Goal: Task Accomplishment & Management: Manage account settings

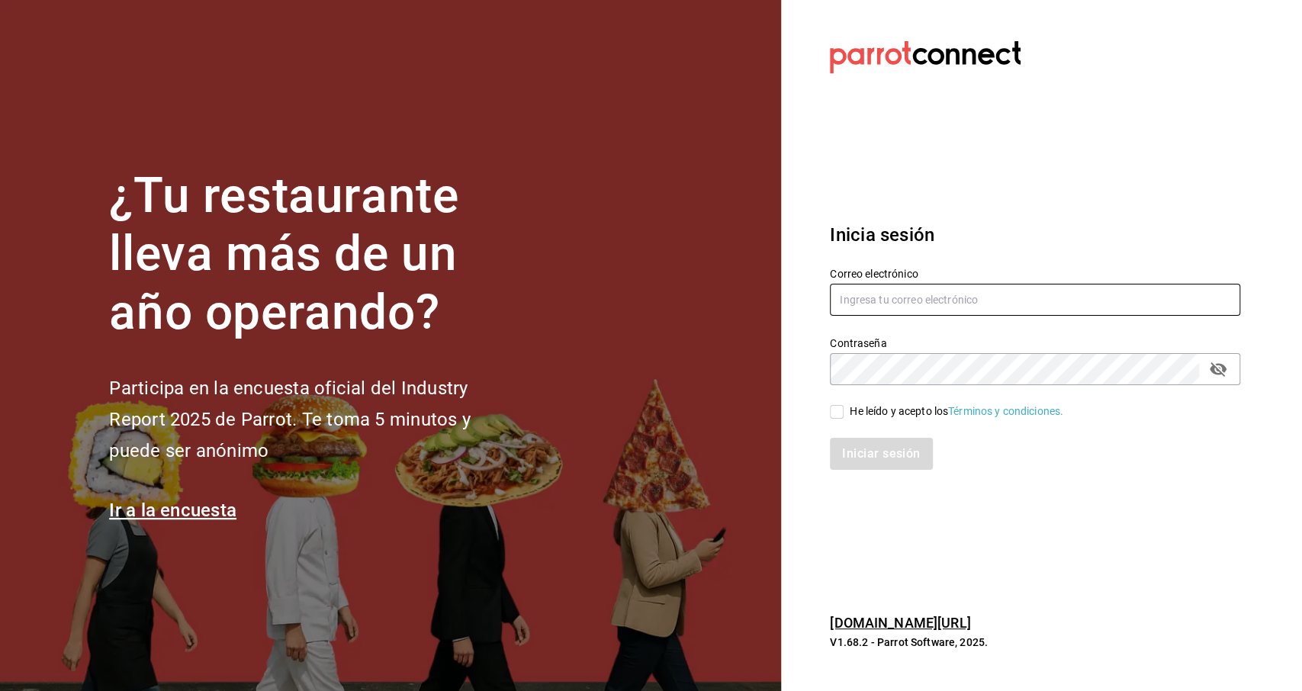
click at [910, 298] on input "text" at bounding box center [1035, 300] width 410 height 32
type input "[PERSON_NAME][EMAIL_ADDRESS][DOMAIN_NAME]"
click at [837, 411] on input "He leído y acepto los Términos y condiciones." at bounding box center [837, 412] width 14 height 14
checkbox input "true"
click at [859, 467] on button "Iniciar sesión" at bounding box center [882, 454] width 104 height 32
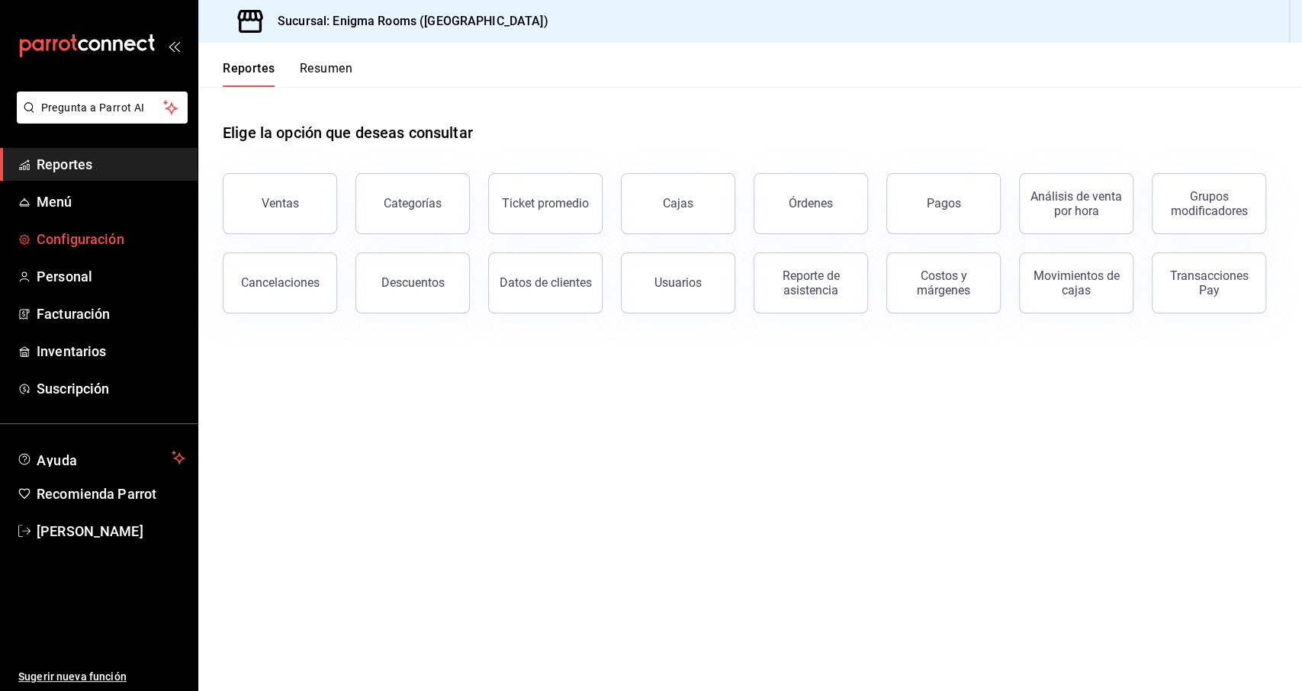
click at [134, 232] on span "Configuración" at bounding box center [111, 239] width 149 height 21
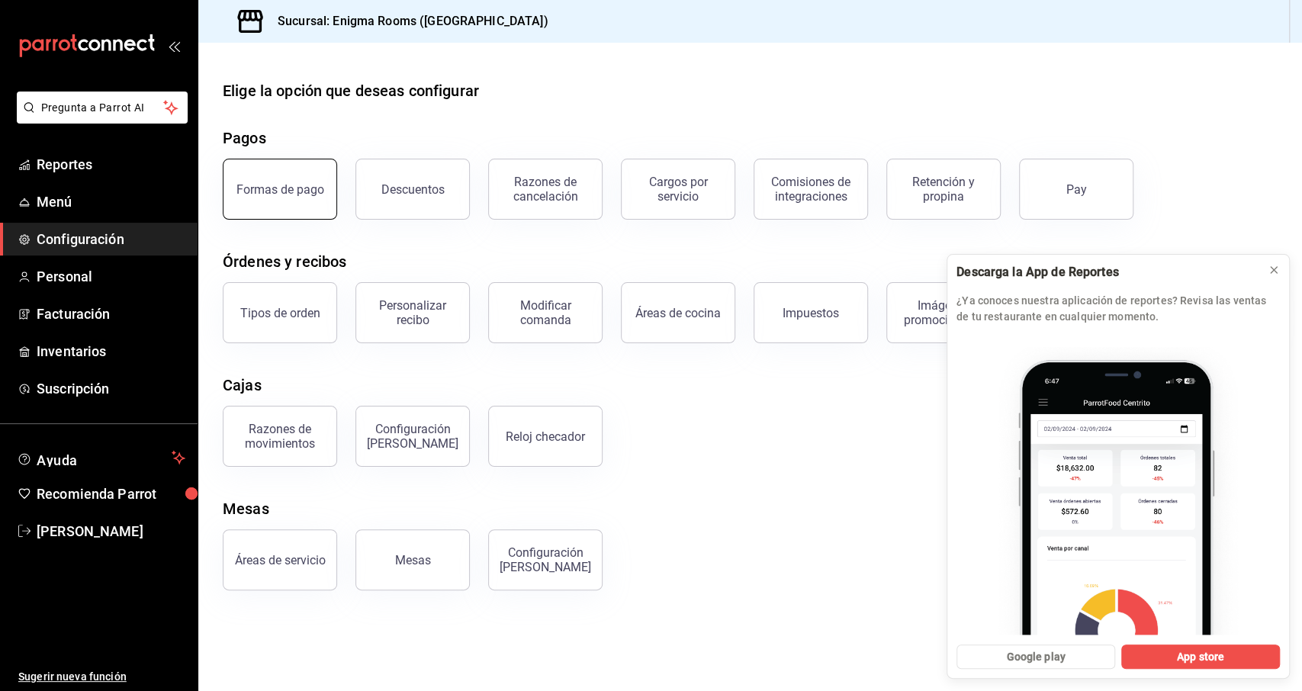
click at [268, 210] on button "Formas de pago" at bounding box center [280, 189] width 114 height 61
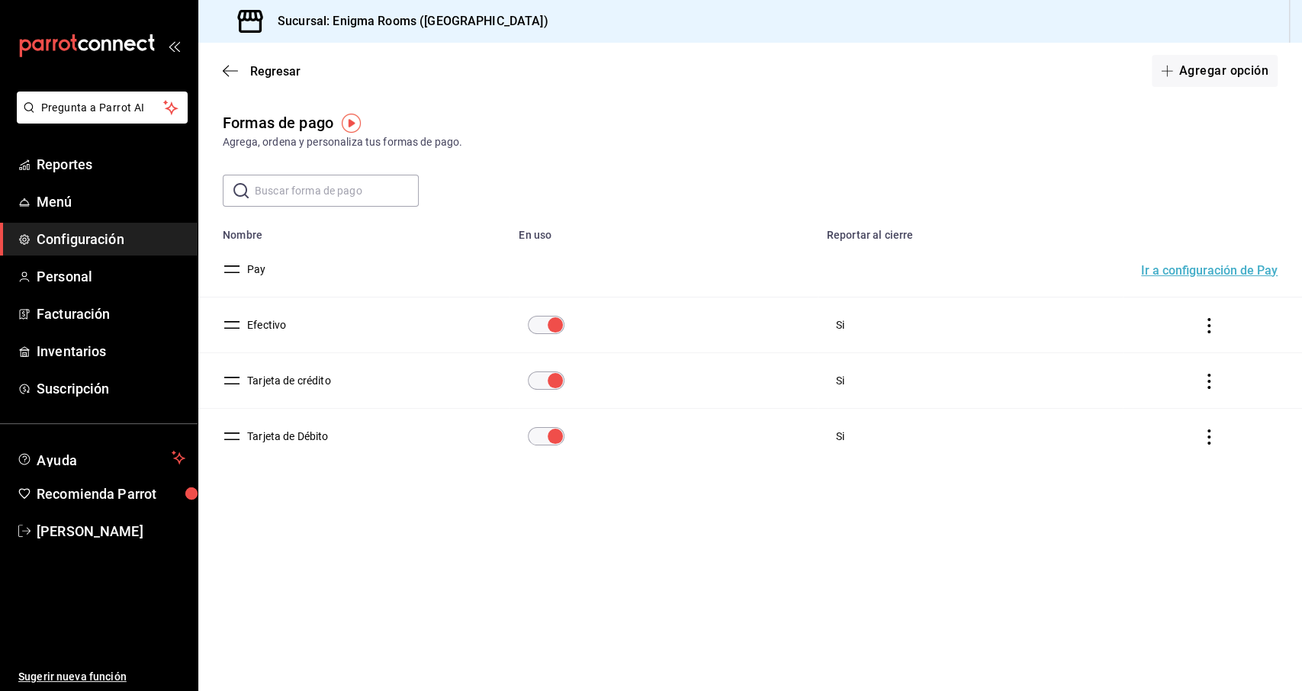
click at [1206, 379] on icon "actions" at bounding box center [1208, 381] width 15 height 15
click at [1168, 411] on span "Eliminar" at bounding box center [1141, 403] width 66 height 18
click at [1131, 445] on button "Eliminar" at bounding box center [1142, 442] width 101 height 32
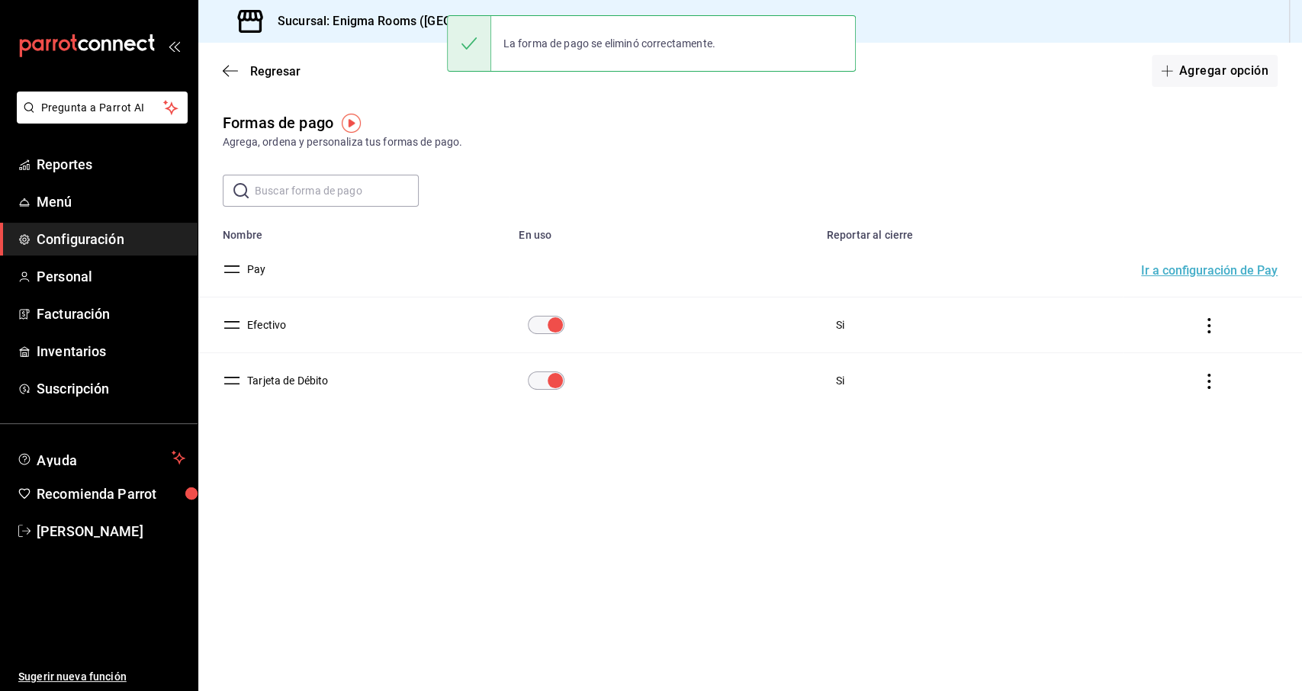
click at [1212, 385] on icon "actions" at bounding box center [1208, 381] width 15 height 15
click at [1135, 411] on span "Eliminar" at bounding box center [1141, 403] width 66 height 18
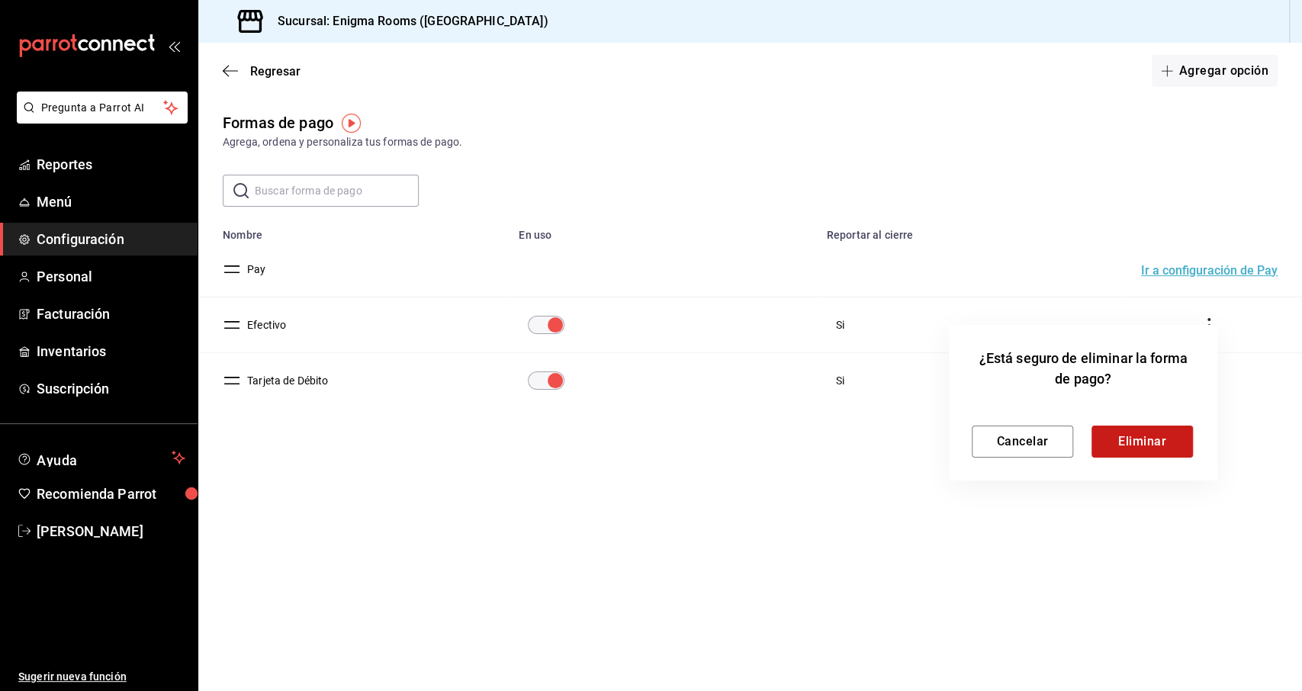
click at [1139, 433] on button "Eliminar" at bounding box center [1142, 442] width 101 height 32
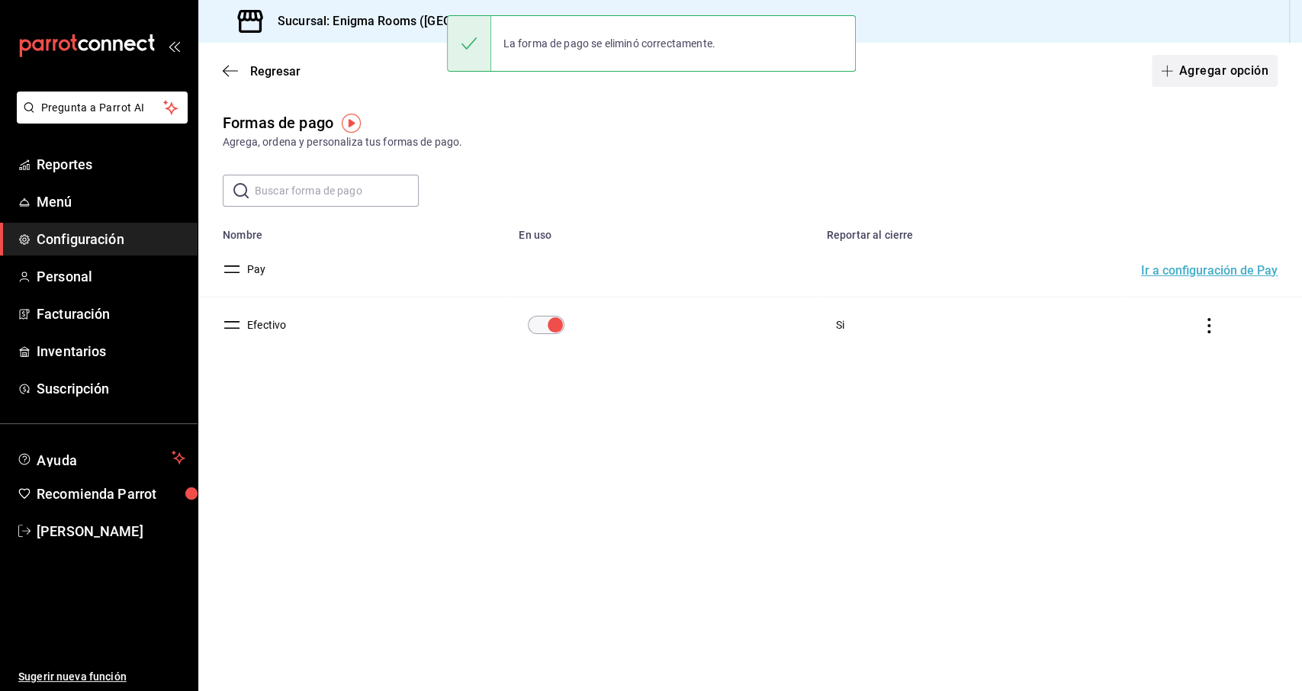
click at [1235, 83] on button "Agregar opción" at bounding box center [1215, 71] width 126 height 32
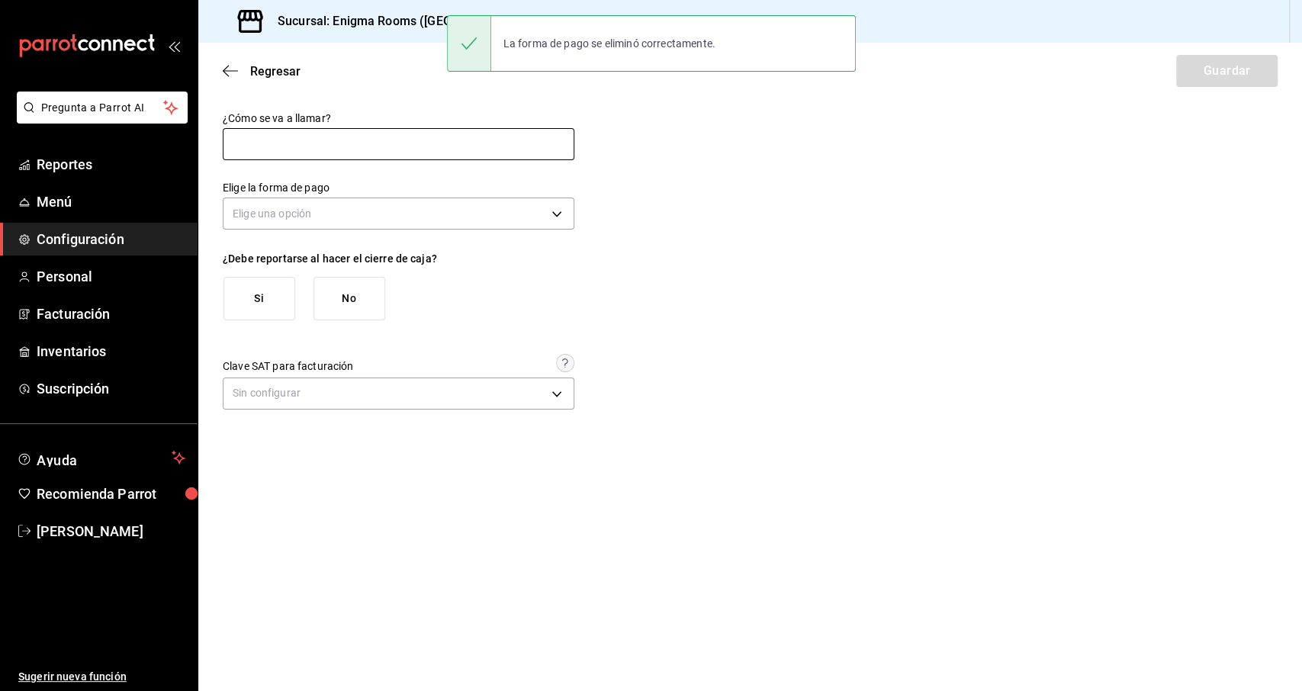
click at [262, 152] on input "text" at bounding box center [399, 144] width 352 height 32
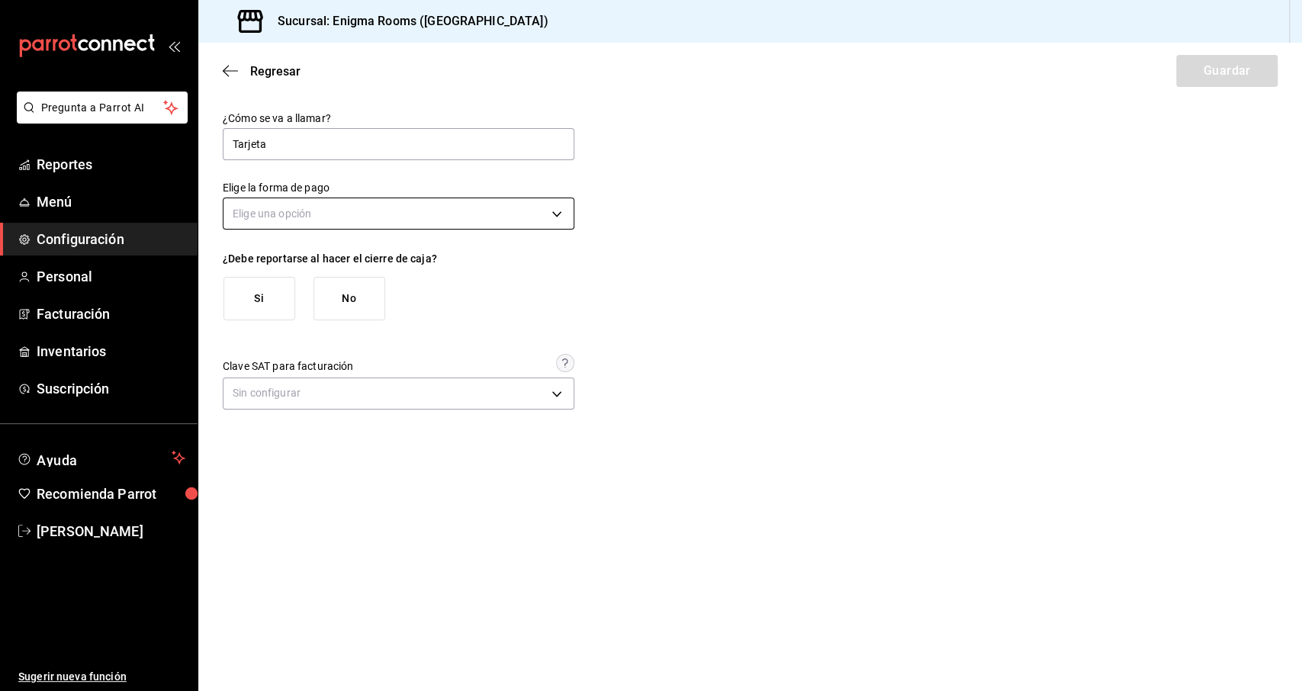
type input "Tarjeta"
click at [286, 203] on body "Pregunta a Parrot AI Reportes Menú Configuración Personal Facturación Inventari…" at bounding box center [651, 345] width 1302 height 691
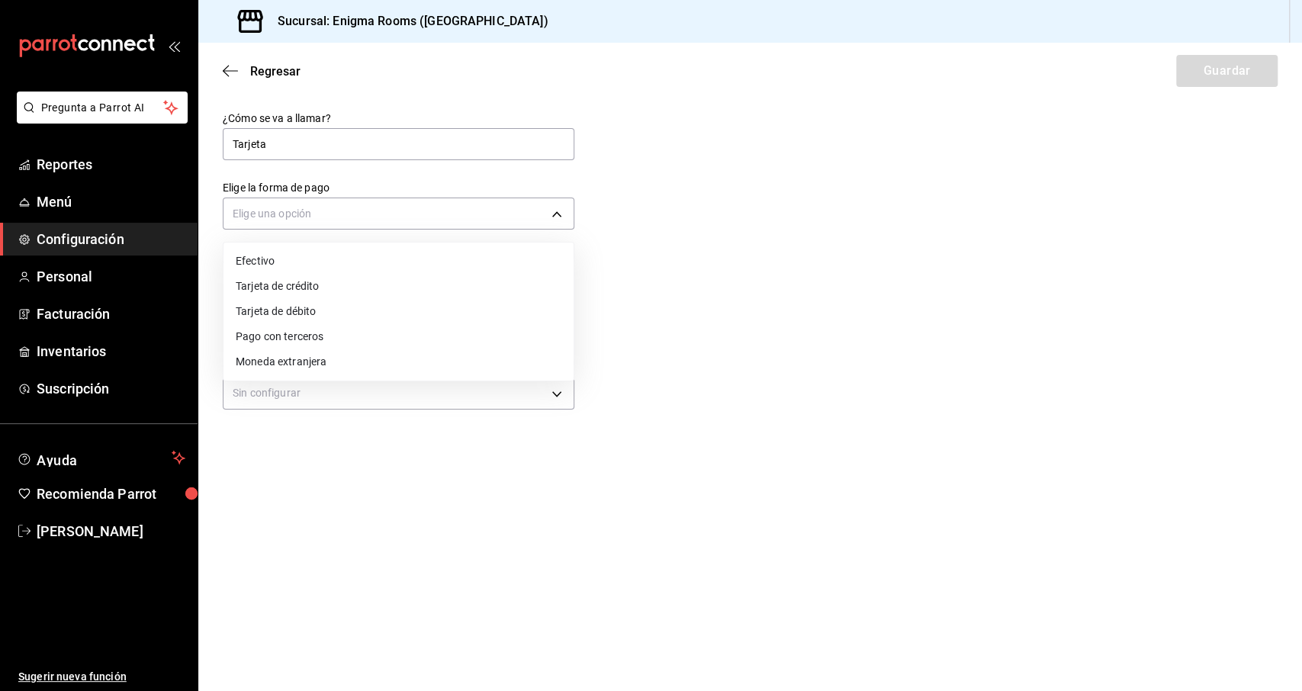
click at [312, 292] on li "Tarjeta de crédito" at bounding box center [399, 286] width 350 height 25
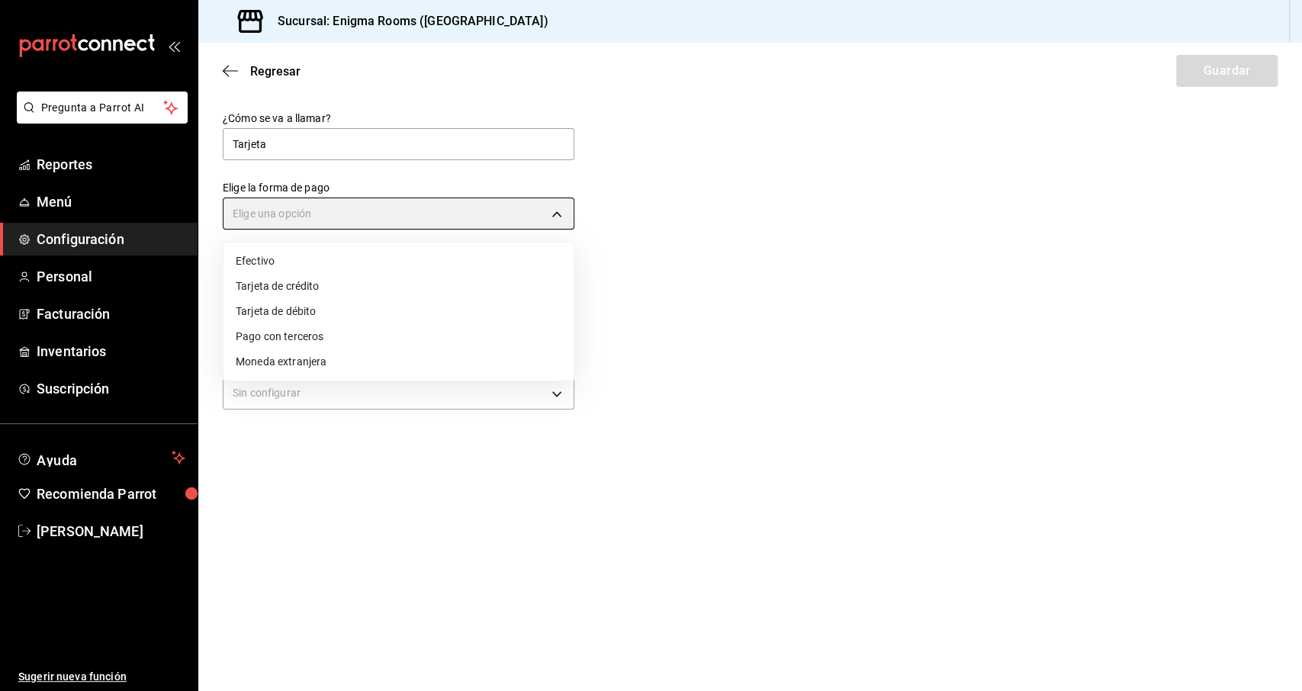
type input "CREDIT_CARD"
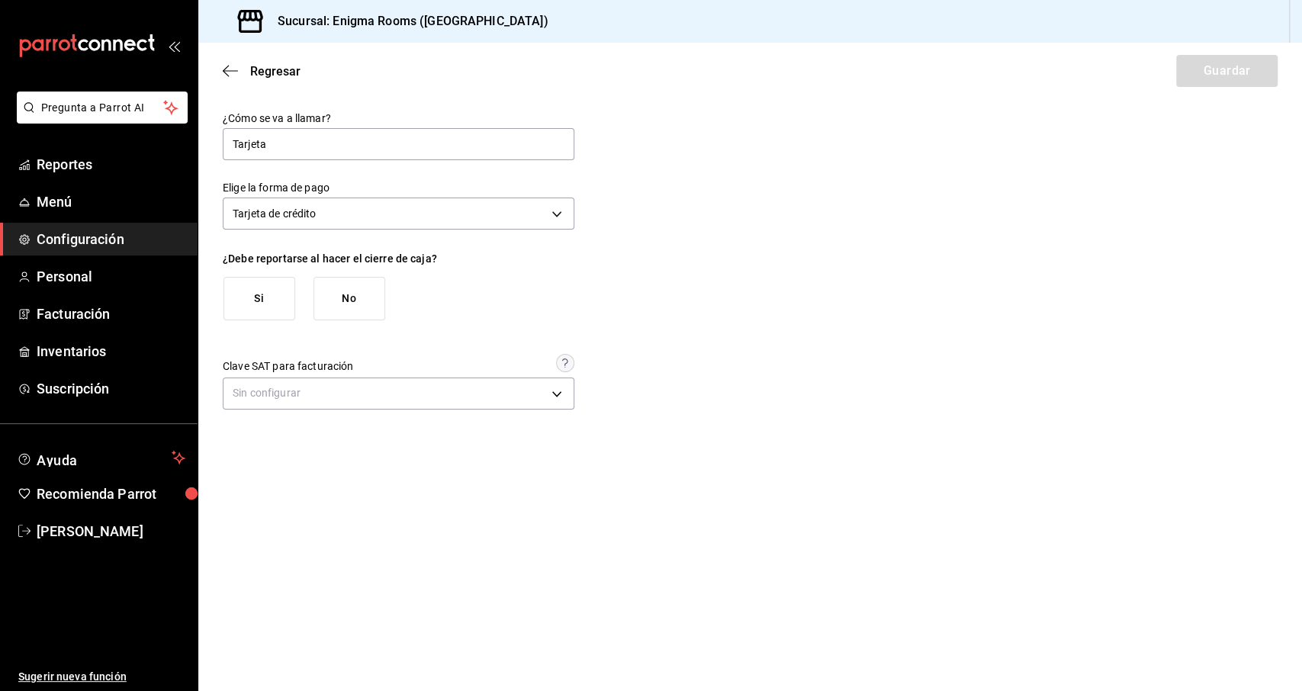
click at [247, 307] on button "Si" at bounding box center [260, 298] width 72 height 43
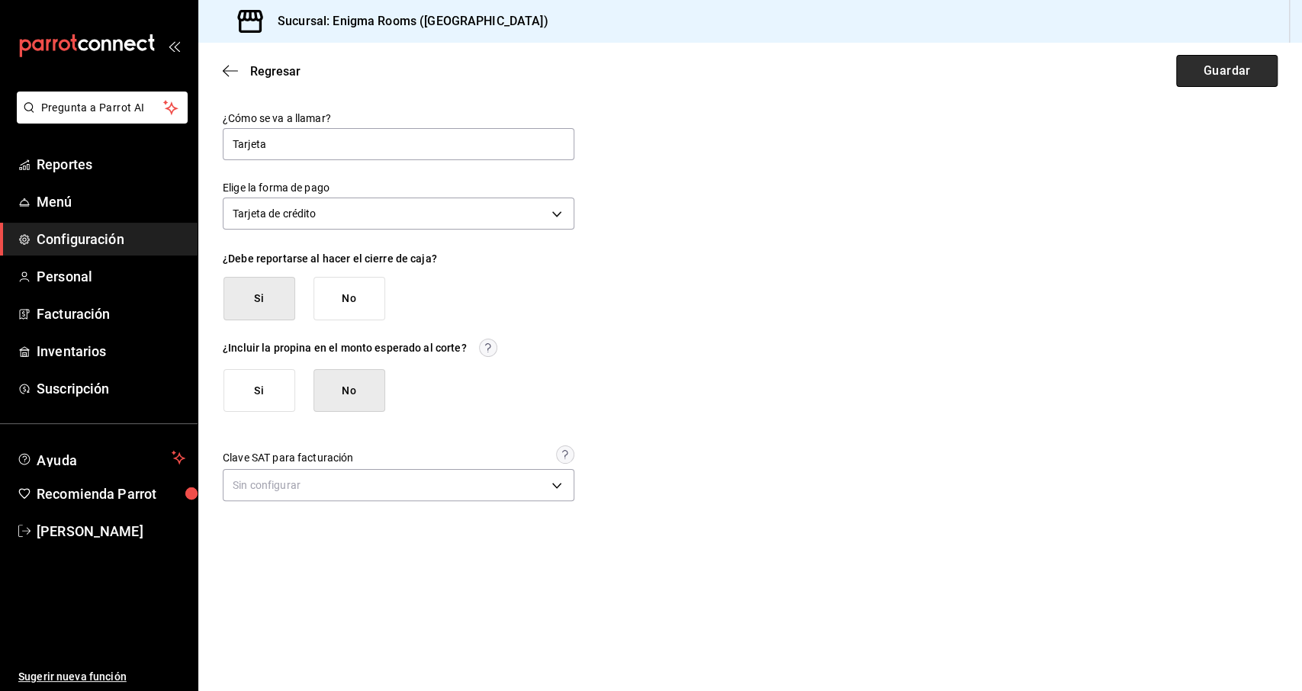
click at [1240, 57] on button "Guardar" at bounding box center [1226, 71] width 101 height 32
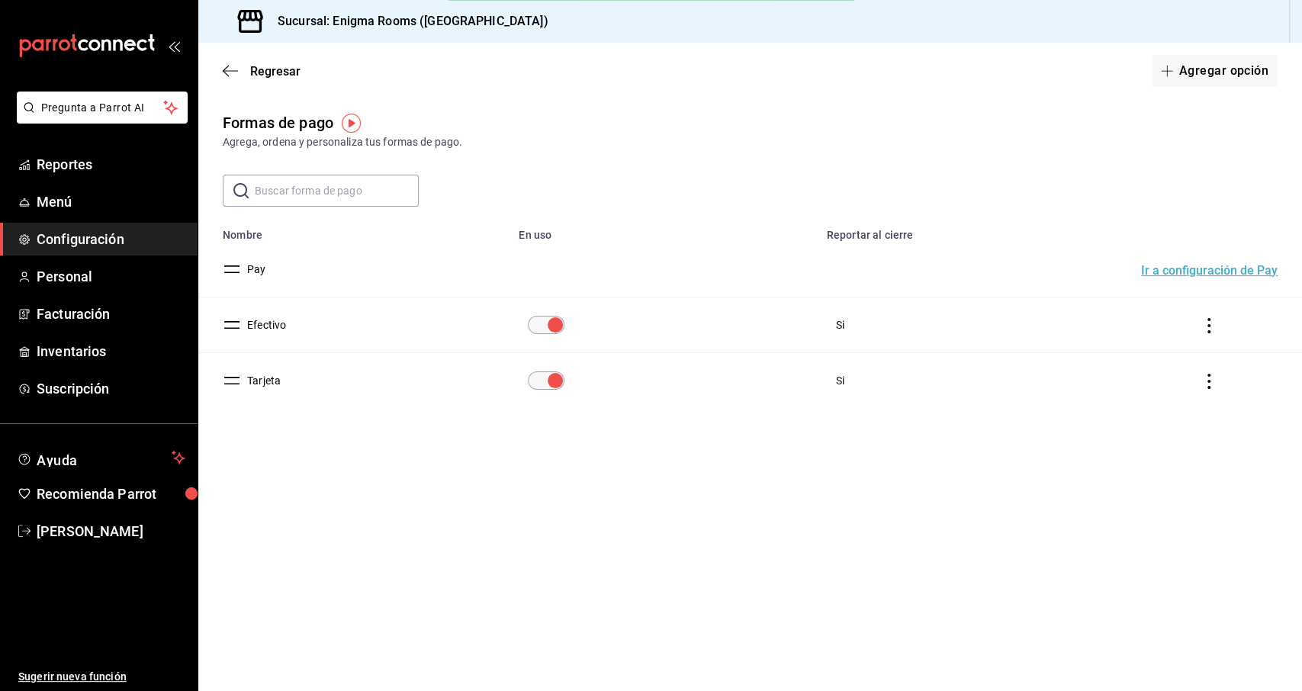
click at [76, 240] on span "Configuración" at bounding box center [111, 239] width 149 height 21
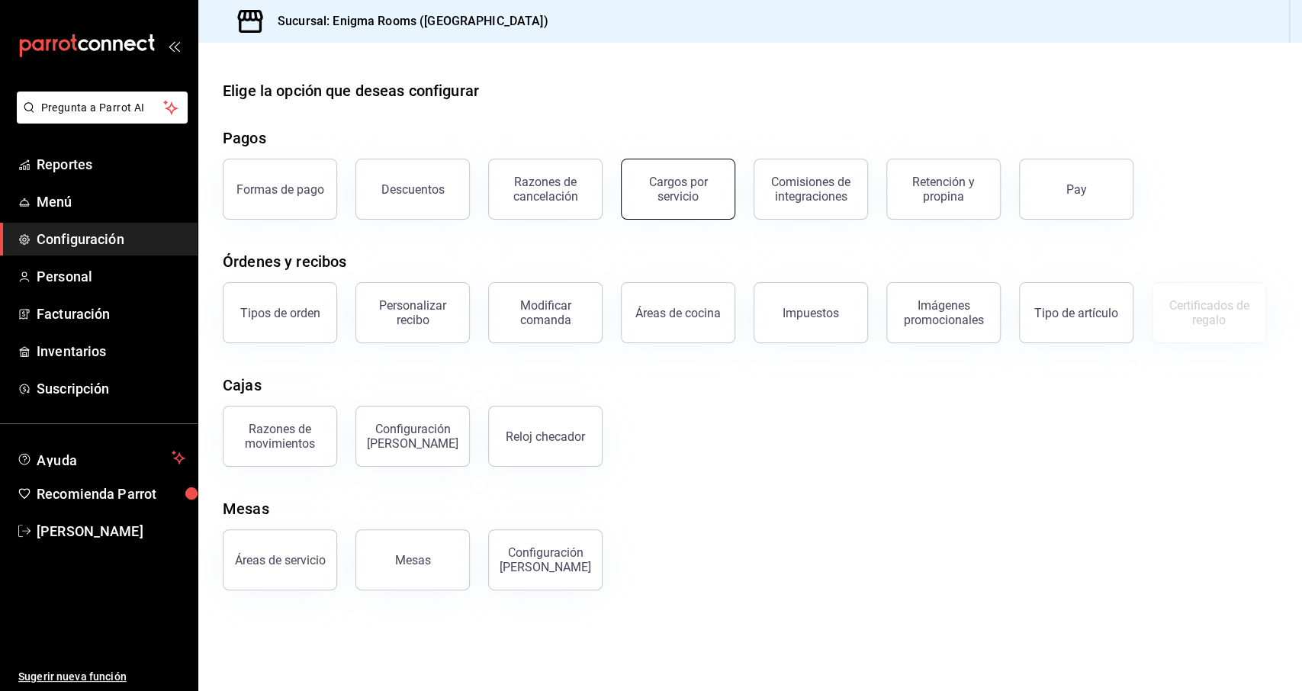
click at [639, 206] on button "Cargos por servicio" at bounding box center [678, 189] width 114 height 61
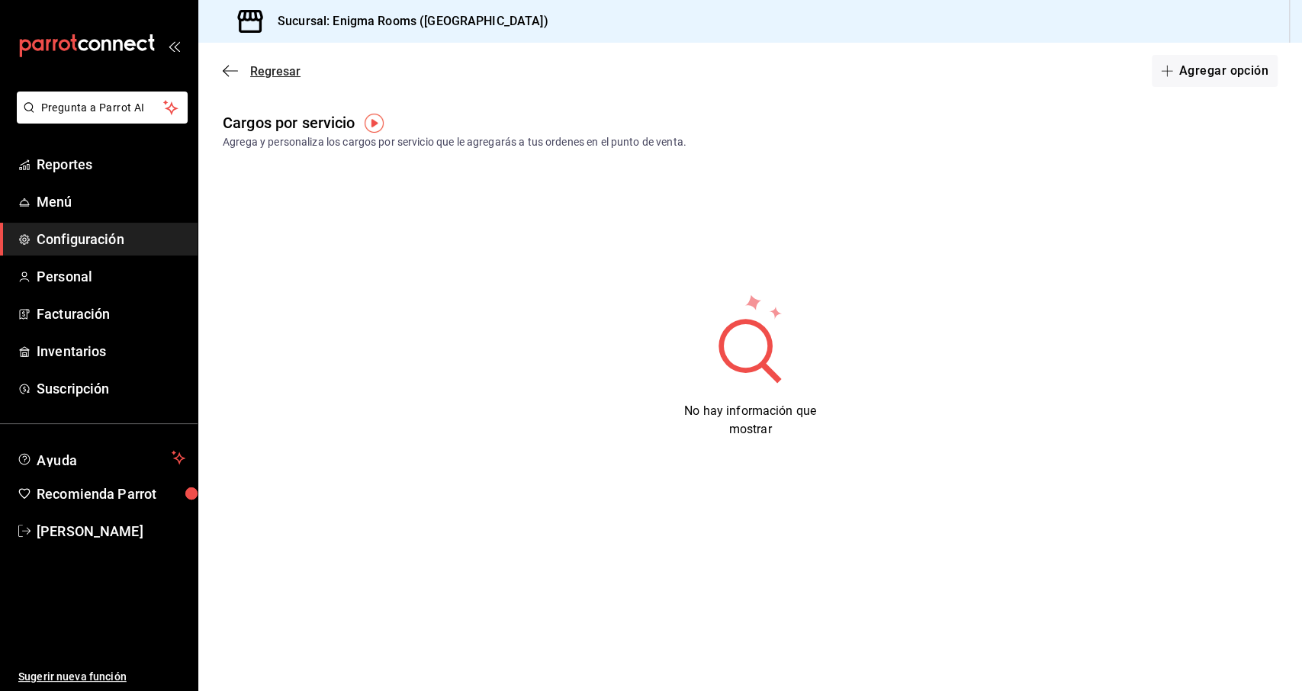
click at [225, 74] on icon "button" at bounding box center [230, 71] width 15 height 14
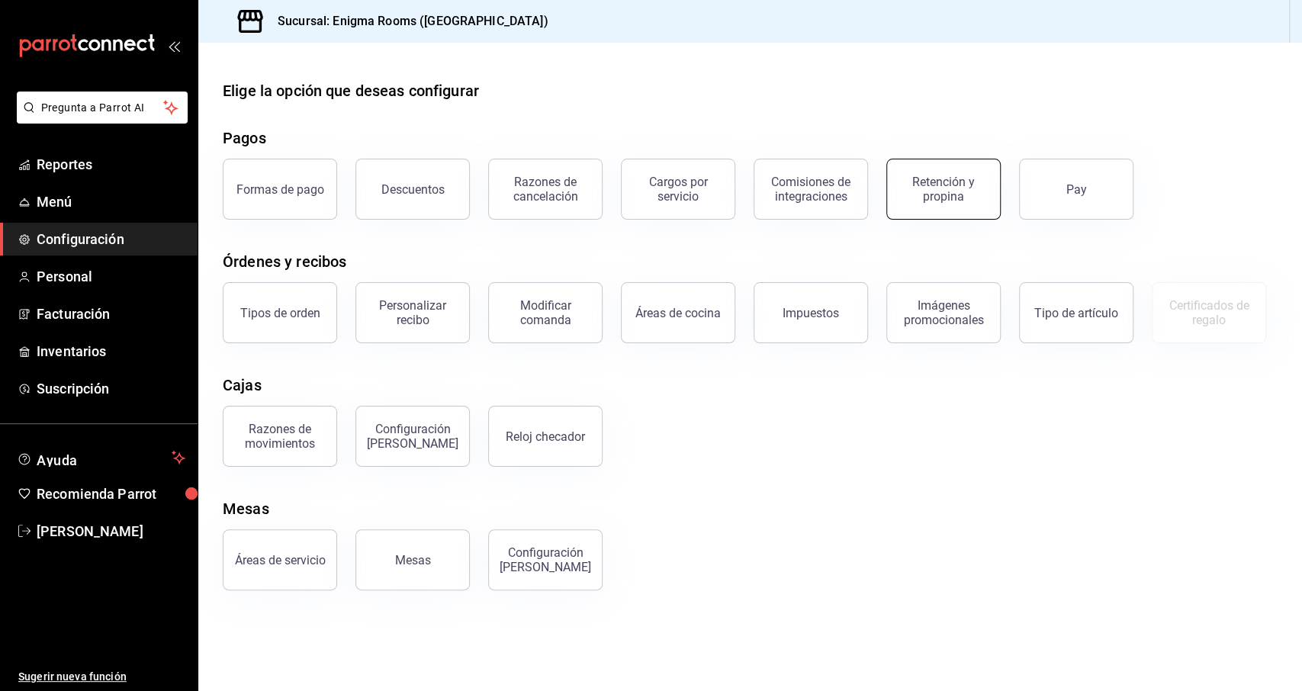
click at [898, 207] on button "Retención y propina" at bounding box center [943, 189] width 114 height 61
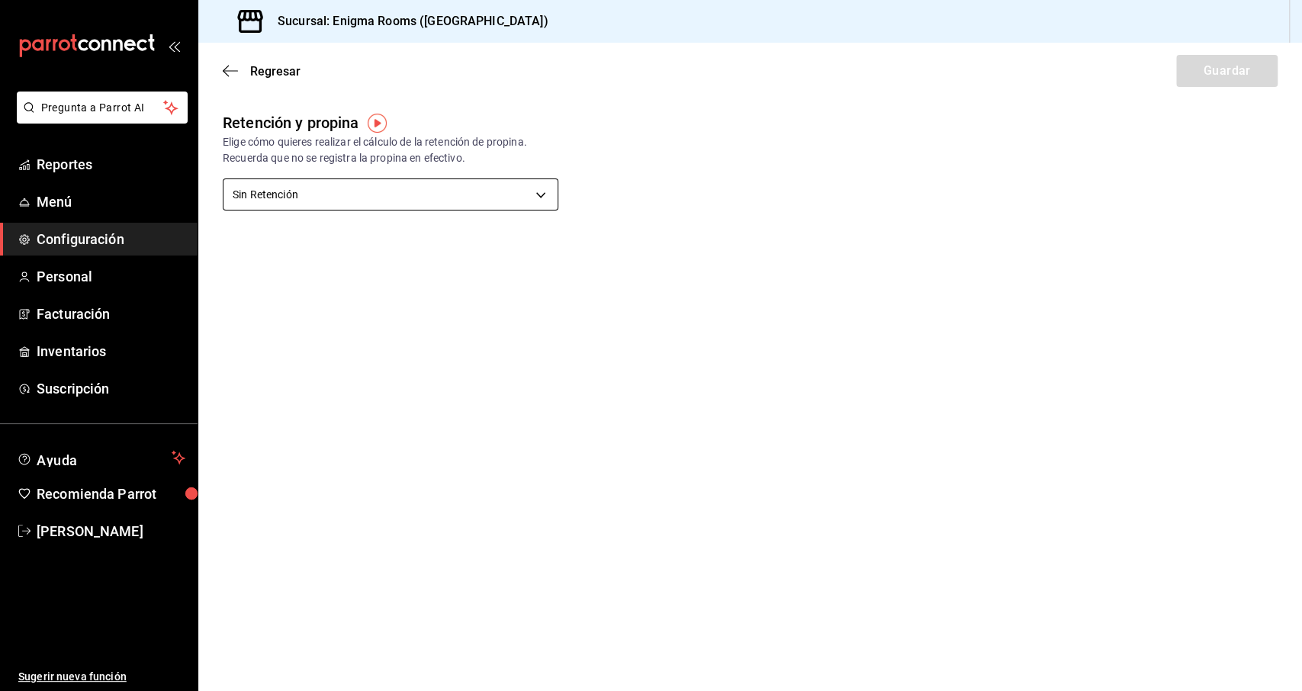
click at [435, 187] on body "Pregunta a Parrot AI Reportes Menú Configuración Personal Facturación Inventari…" at bounding box center [651, 345] width 1302 height 691
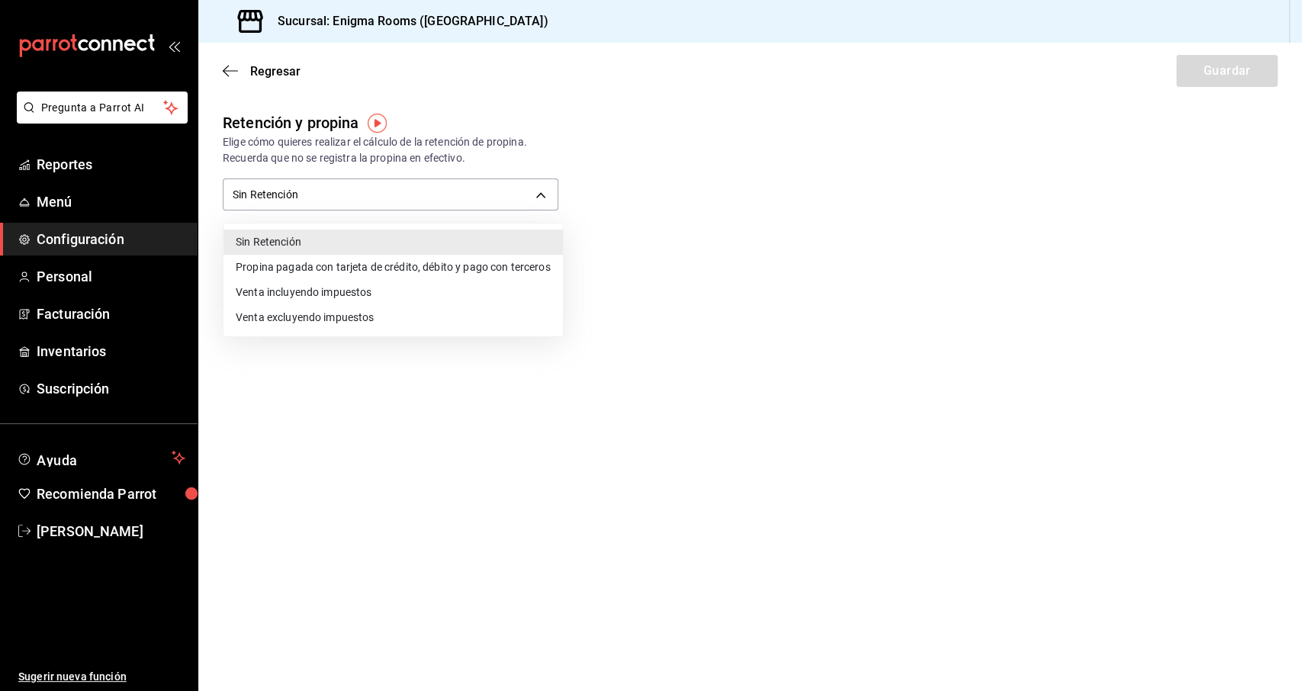
click at [716, 130] on div at bounding box center [651, 345] width 1302 height 691
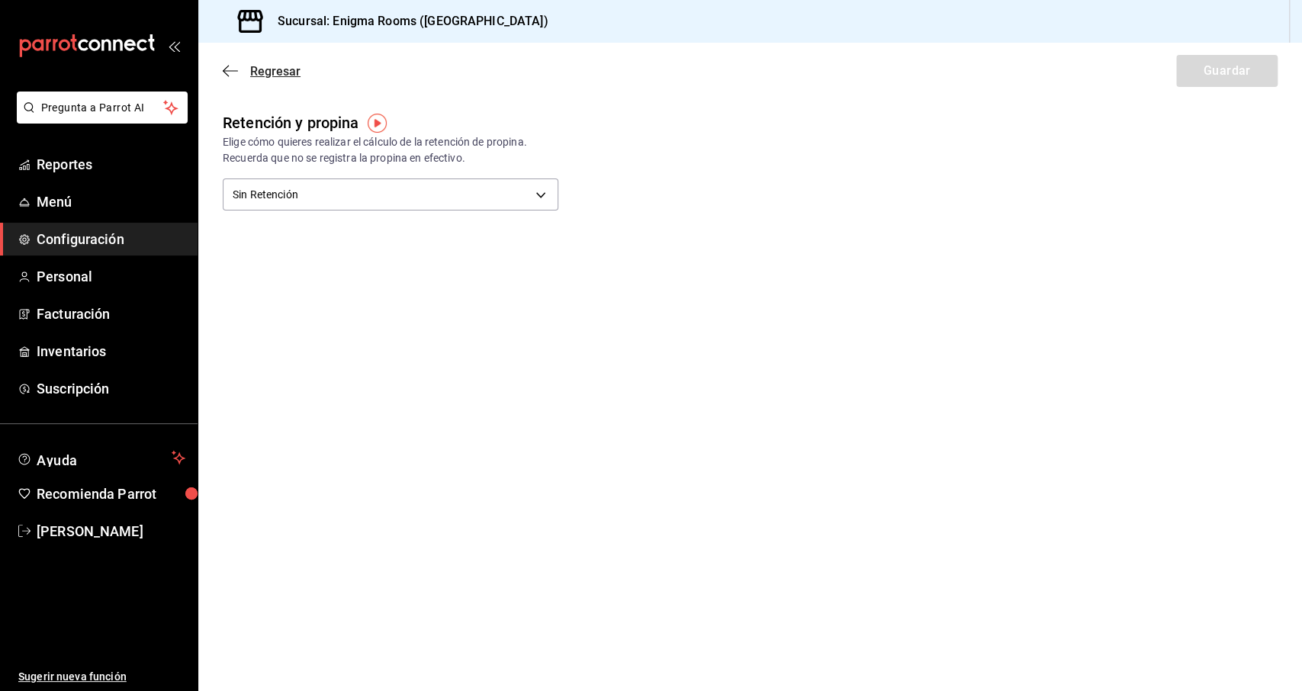
click at [239, 67] on span "Regresar" at bounding box center [262, 71] width 78 height 14
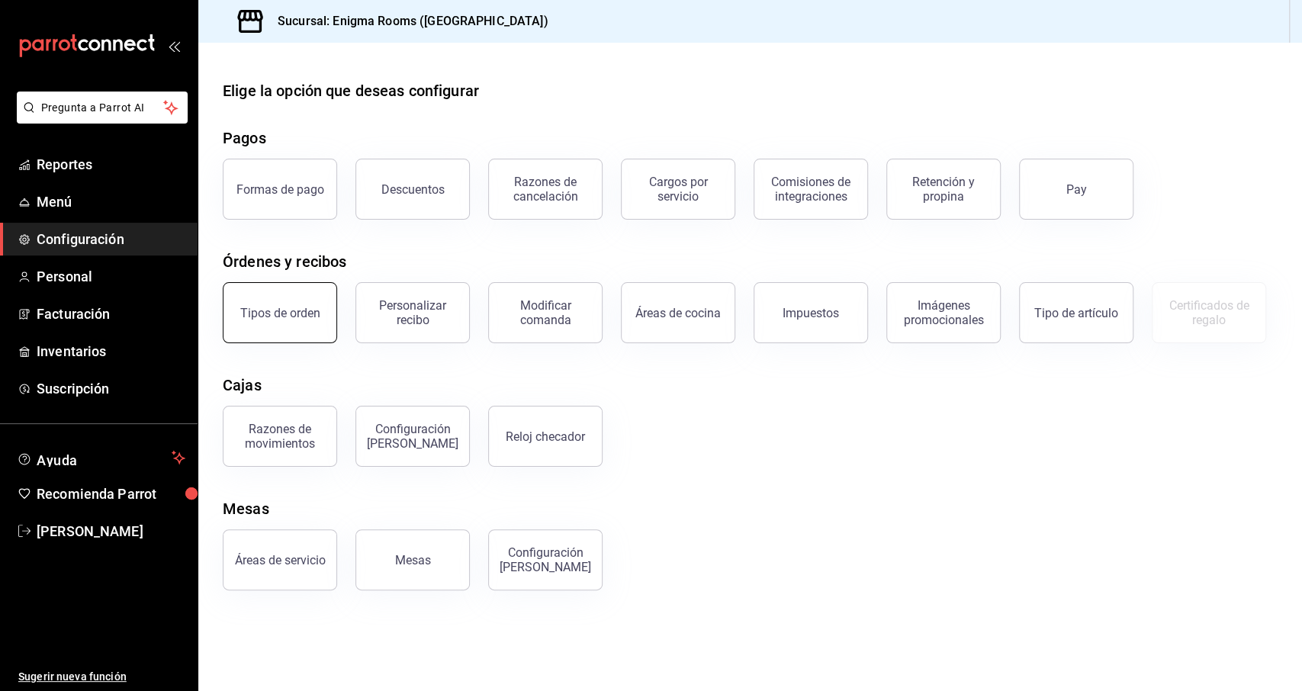
click at [278, 318] on div "Tipos de orden" at bounding box center [280, 313] width 80 height 14
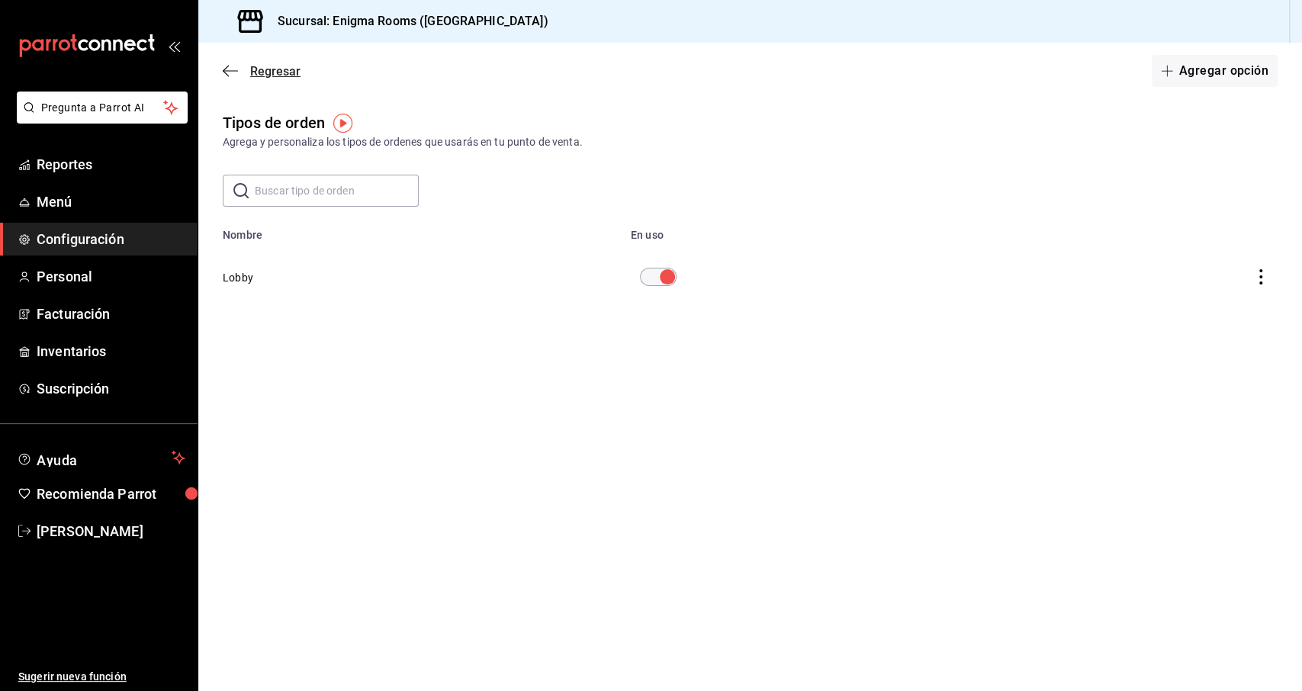
click at [233, 65] on icon "button" at bounding box center [230, 71] width 15 height 14
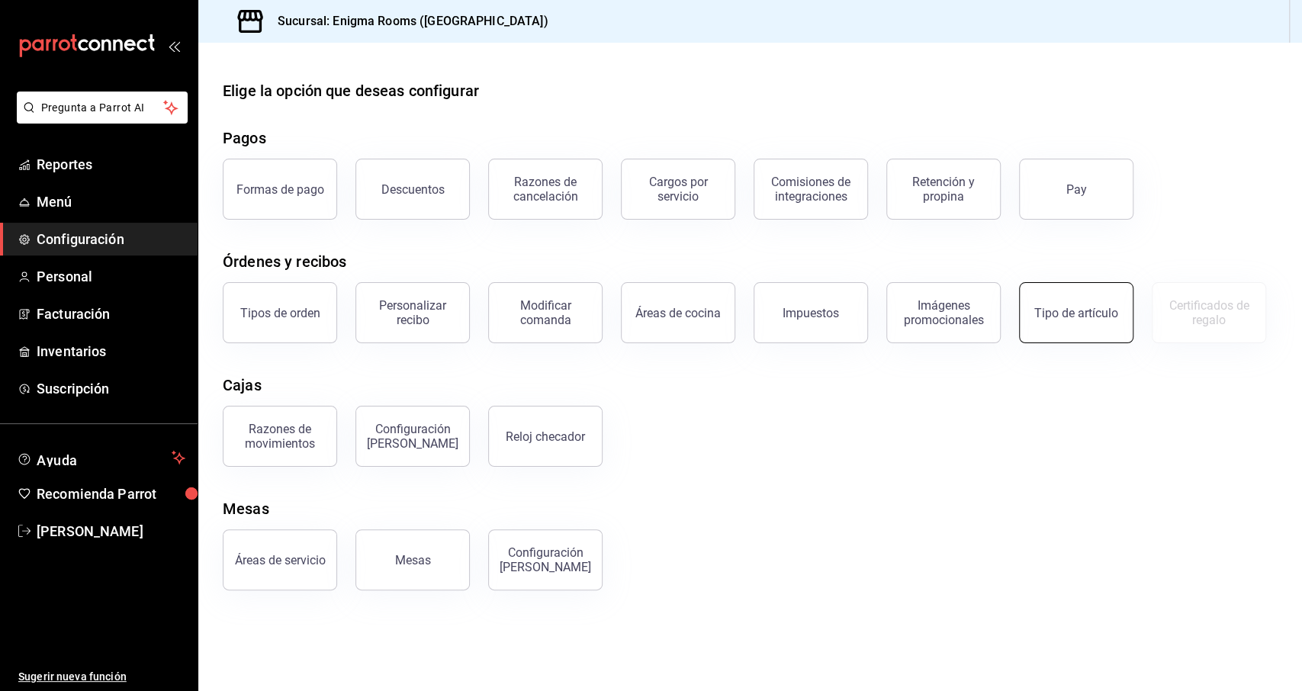
click at [1132, 335] on div "Tipo de artículo" at bounding box center [1067, 303] width 133 height 79
click at [1077, 314] on div "Tipo de artículo" at bounding box center [1076, 313] width 84 height 14
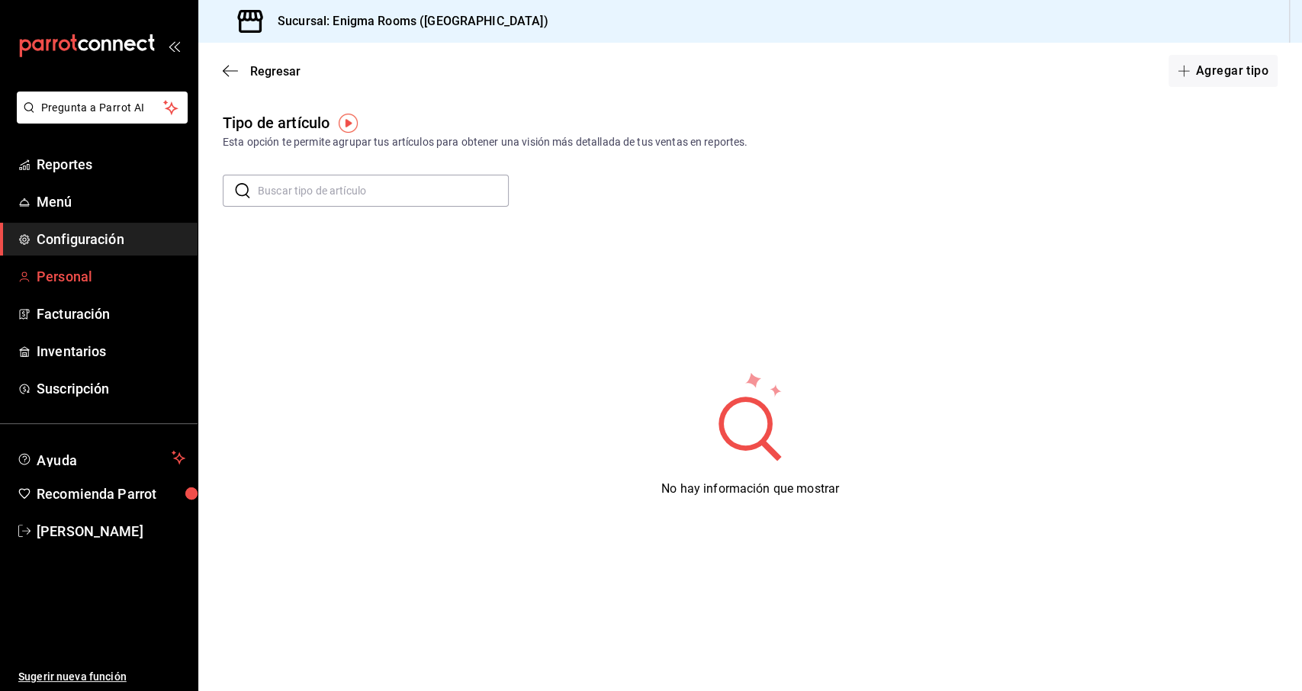
click at [114, 288] on link "Personal" at bounding box center [99, 276] width 198 height 33
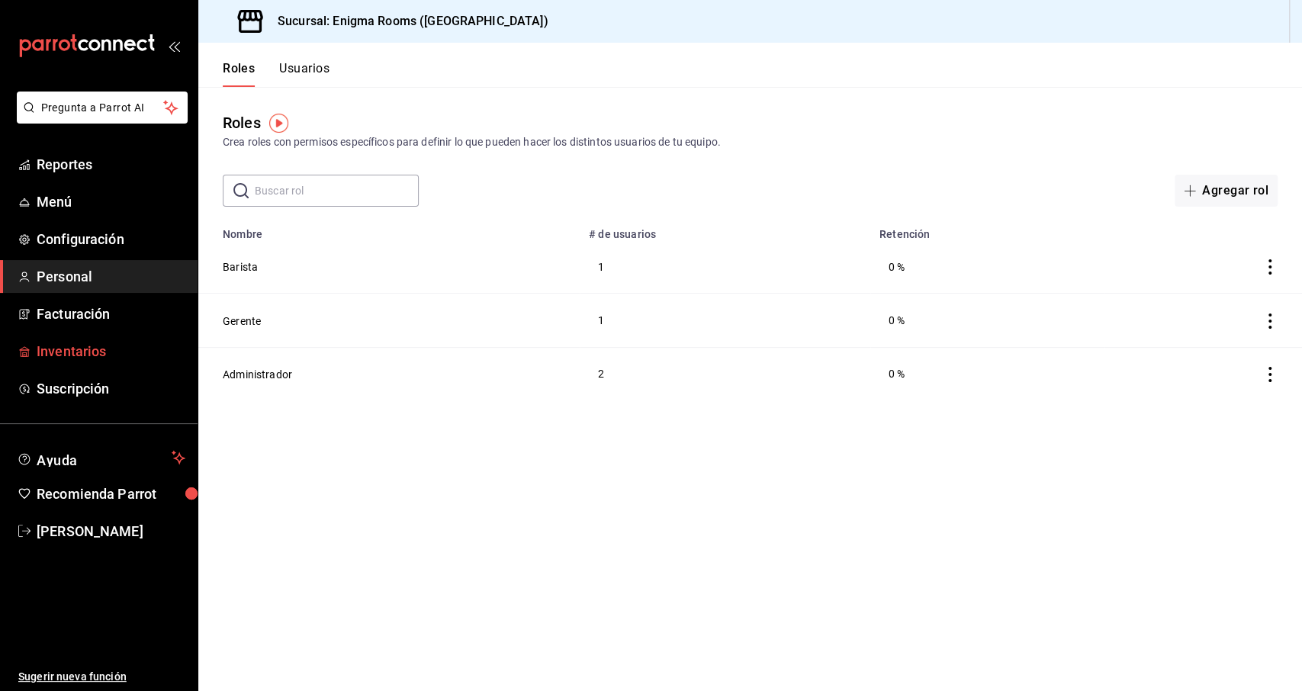
click at [94, 347] on span "Inventarios" at bounding box center [111, 351] width 149 height 21
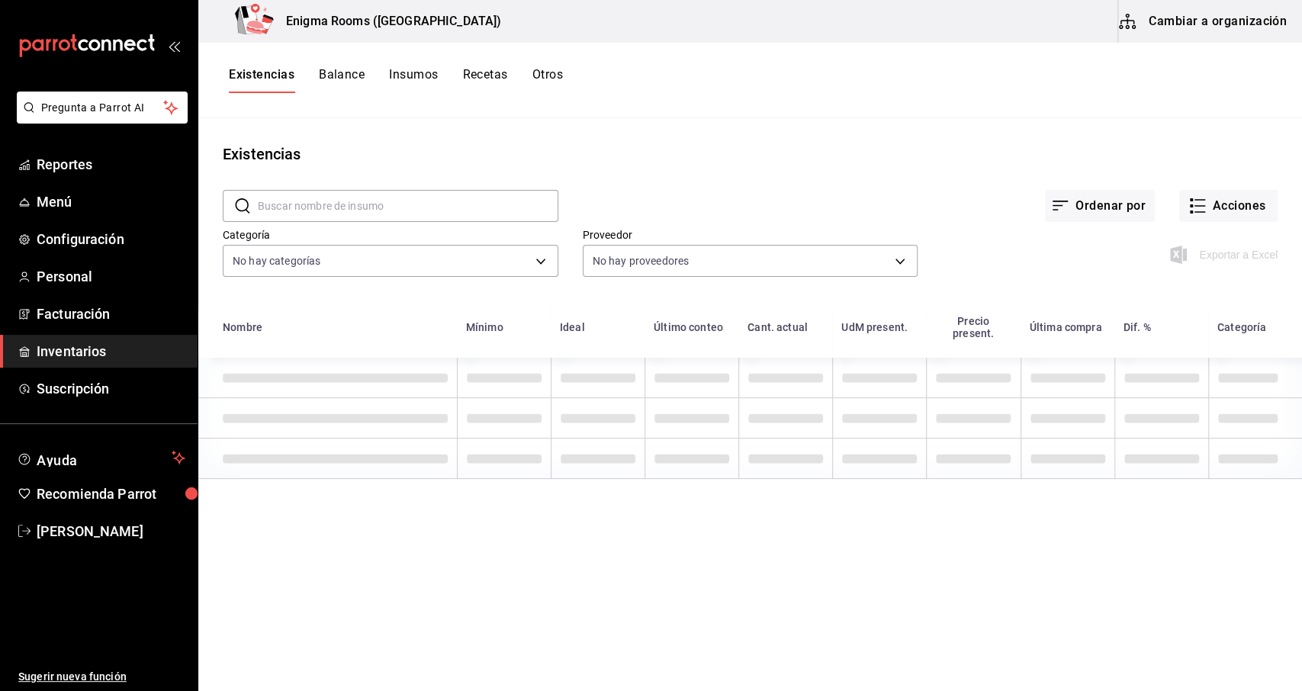
click at [398, 81] on button "Insumos" at bounding box center [413, 80] width 49 height 26
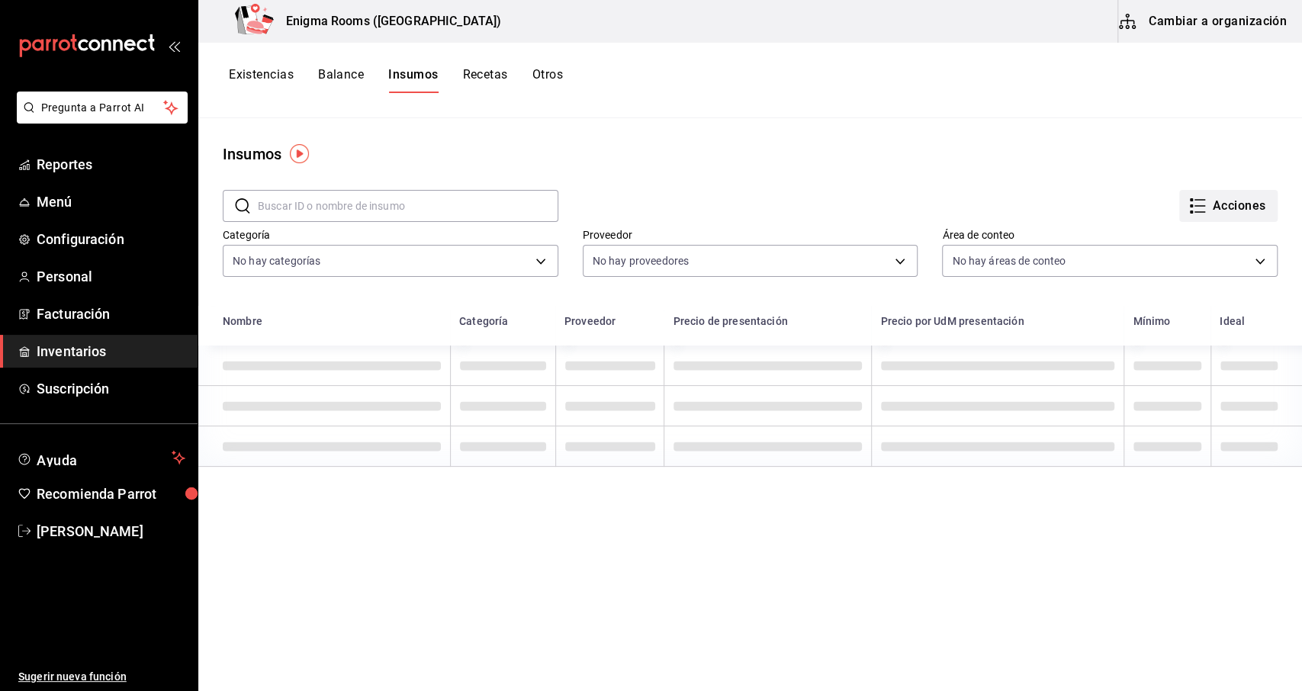
click at [1223, 216] on button "Acciones" at bounding box center [1228, 206] width 98 height 32
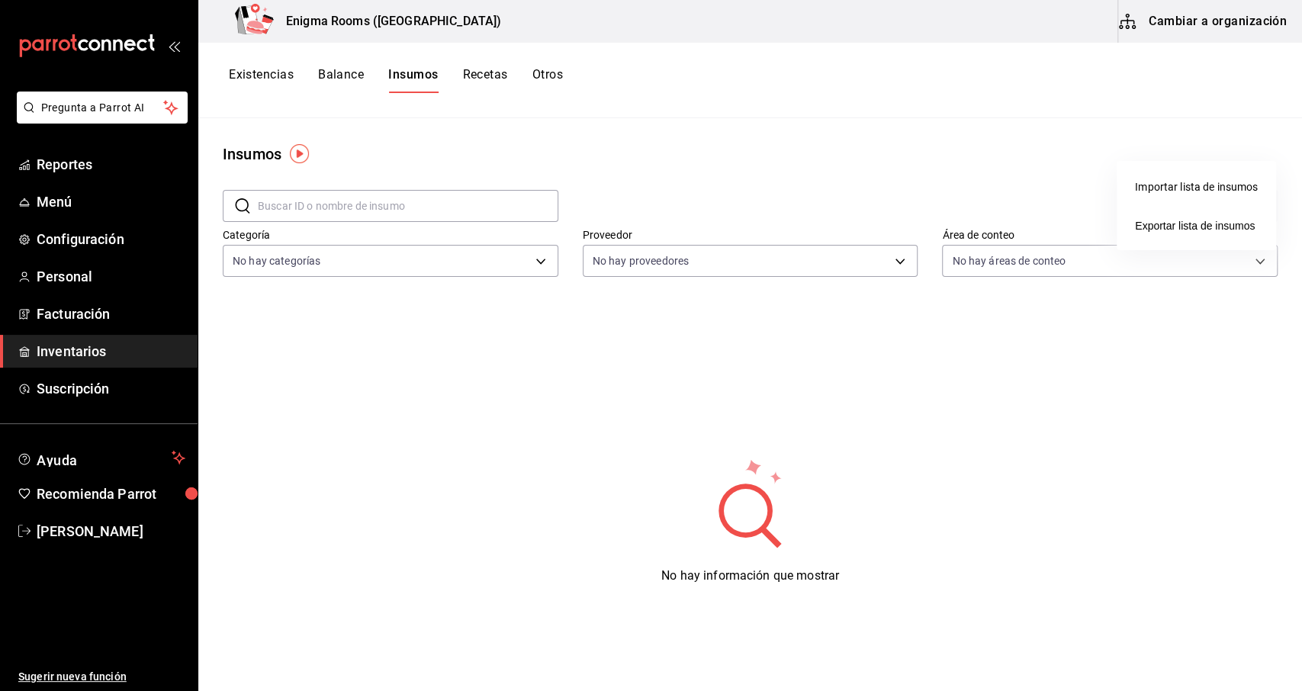
click at [637, 111] on div at bounding box center [651, 345] width 1302 height 691
click at [249, 74] on button "Existencias" at bounding box center [261, 80] width 65 height 26
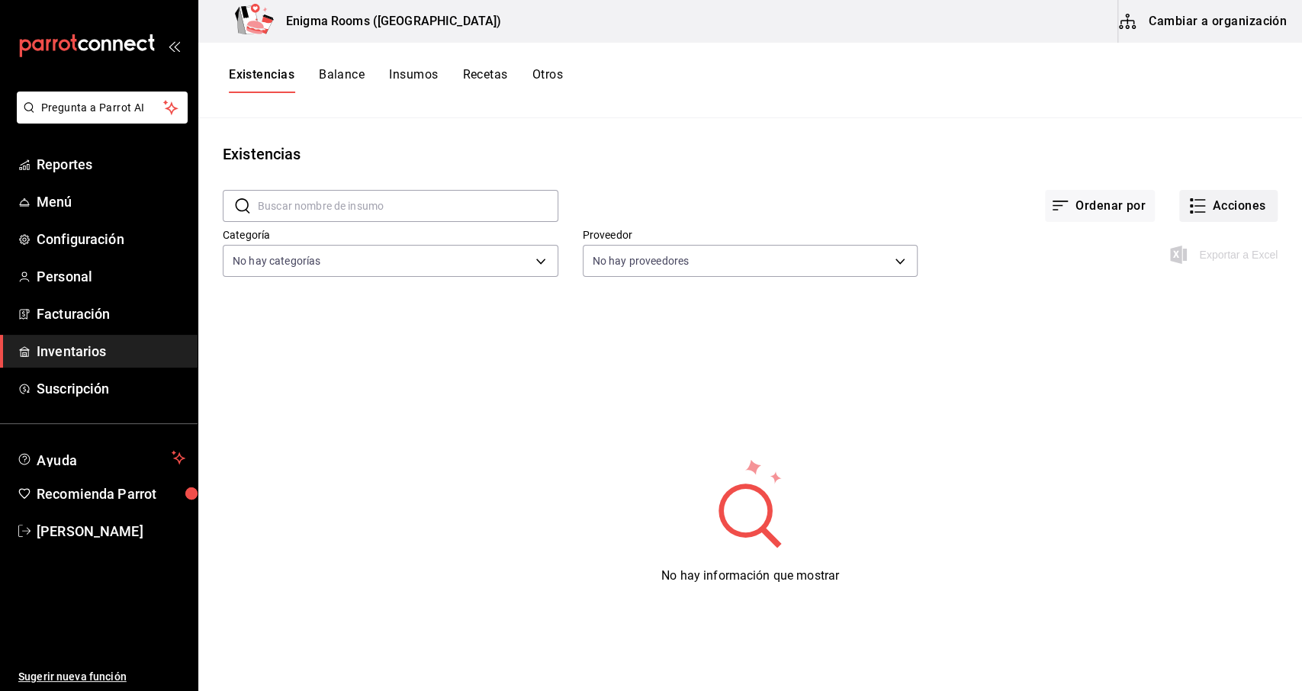
click at [1221, 210] on button "Acciones" at bounding box center [1228, 206] width 98 height 32
click at [1191, 285] on span "Compra" at bounding box center [1214, 289] width 128 height 16
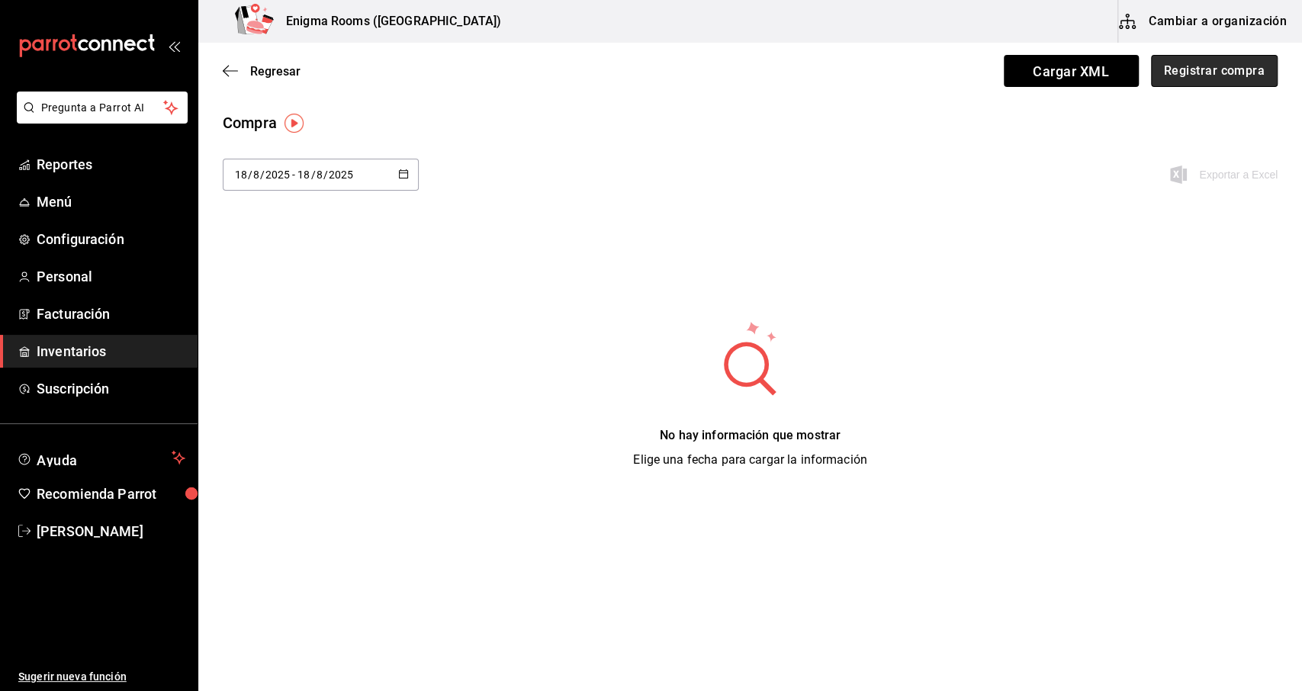
click at [1182, 76] on button "Registrar compra" at bounding box center [1214, 71] width 127 height 32
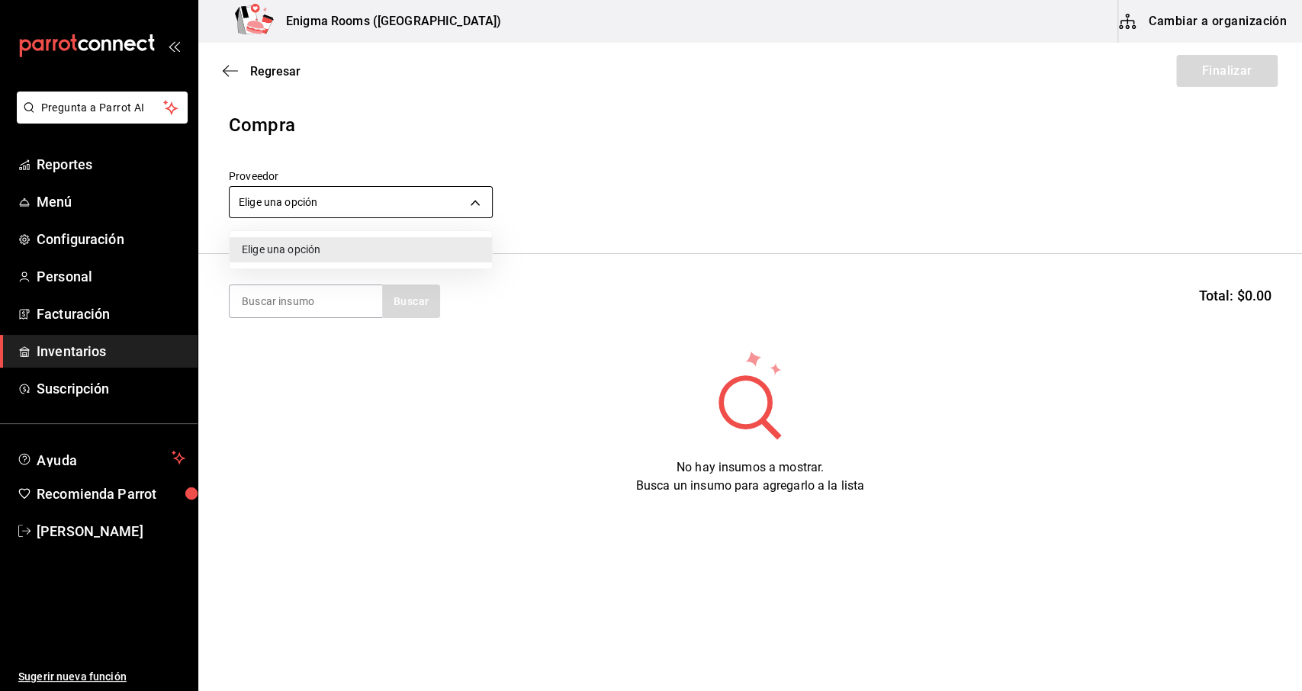
click at [439, 207] on body "Pregunta a Parrot AI Reportes Menú Configuración Personal Facturación Inventari…" at bounding box center [651, 302] width 1302 height 605
click at [700, 286] on div at bounding box center [651, 345] width 1302 height 691
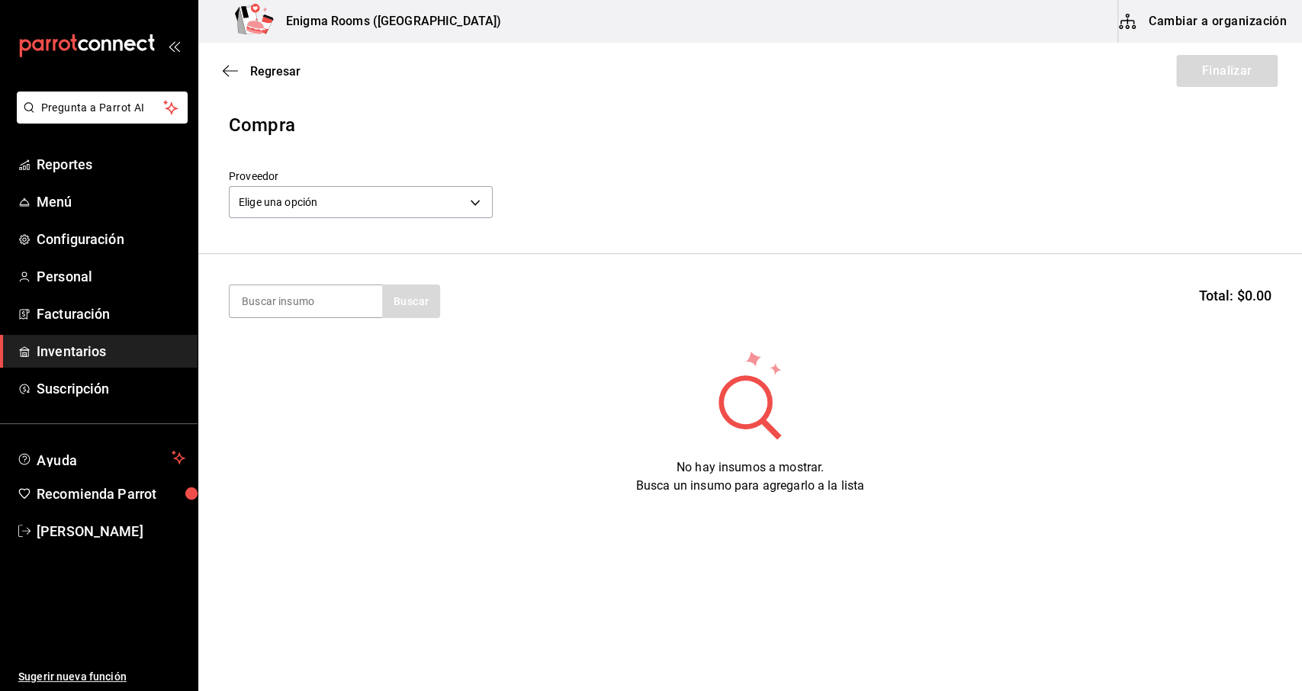
click at [94, 347] on span "Inventarios" at bounding box center [111, 351] width 149 height 21
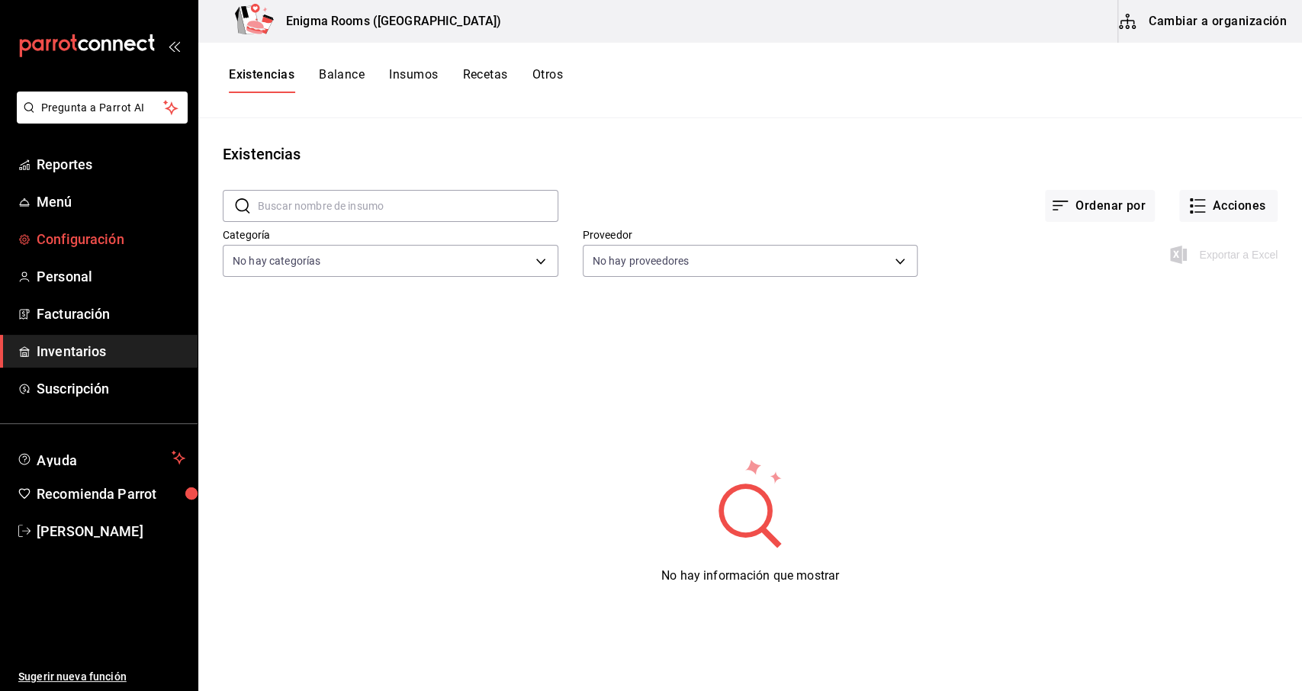
click at [75, 239] on span "Configuración" at bounding box center [111, 239] width 149 height 21
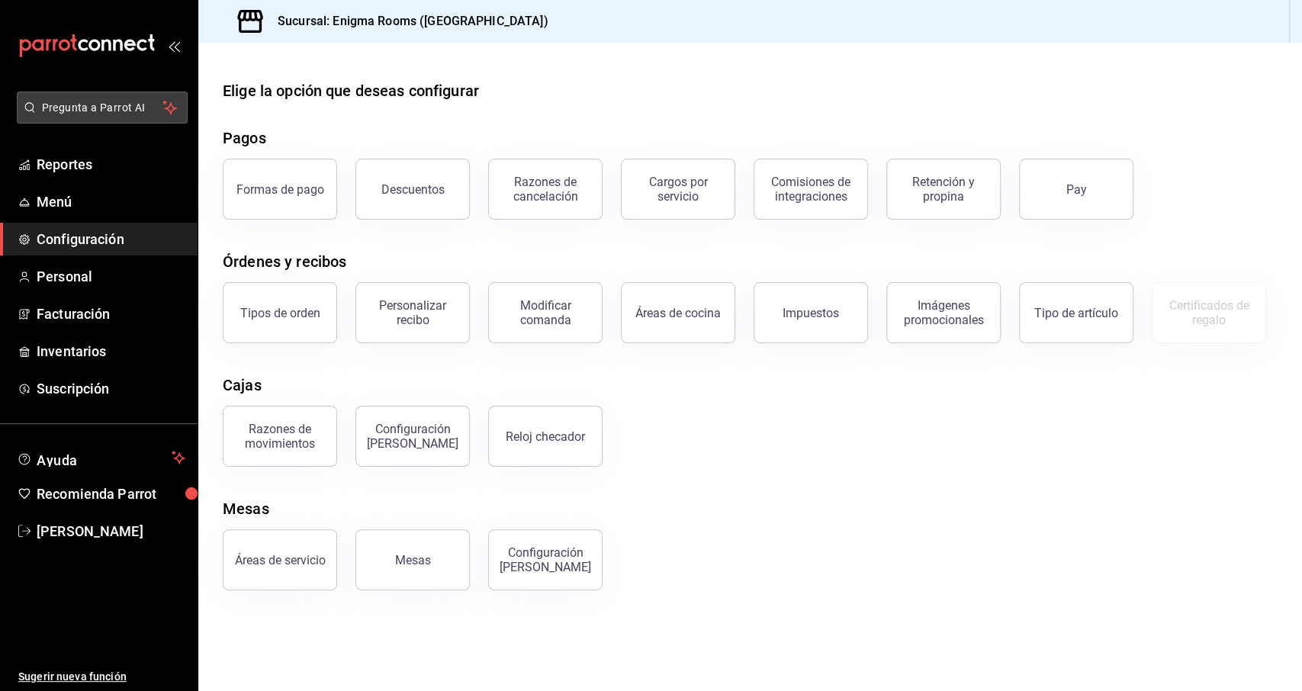
click at [92, 108] on span "Pregunta a Parrot AI" at bounding box center [102, 108] width 121 height 16
click at [106, 202] on span "Menú" at bounding box center [111, 201] width 149 height 21
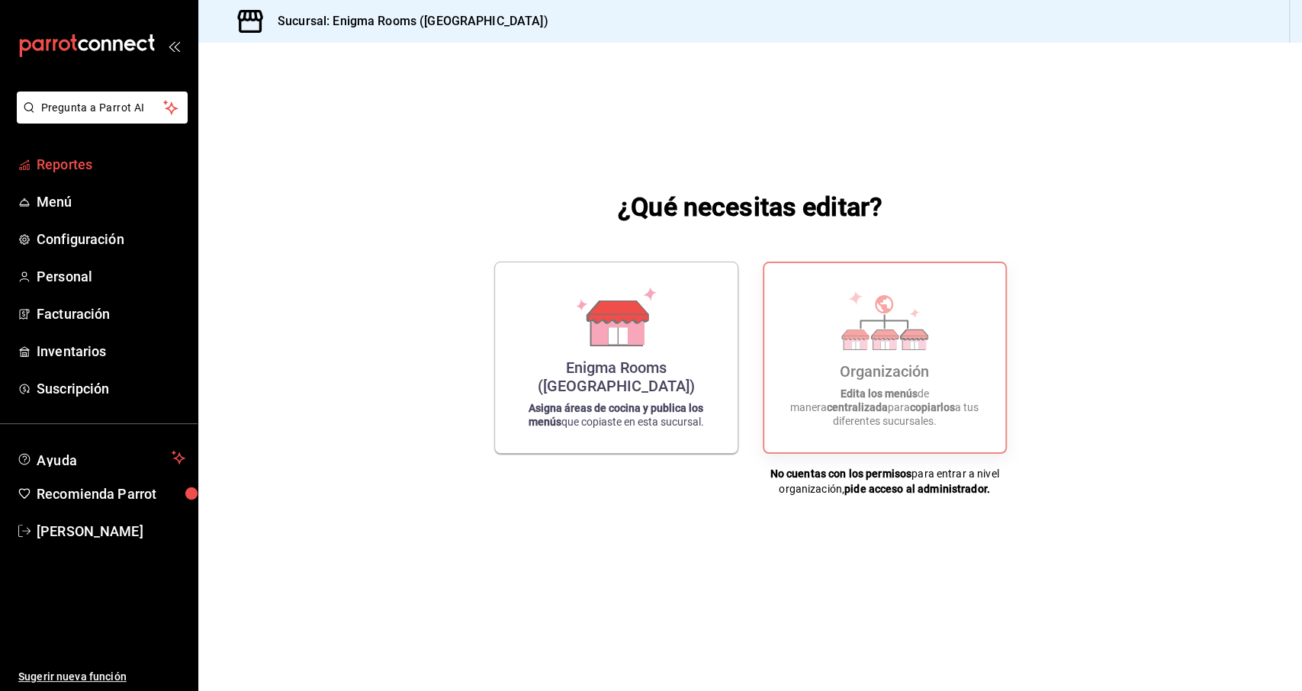
click at [111, 164] on span "Reportes" at bounding box center [111, 164] width 149 height 21
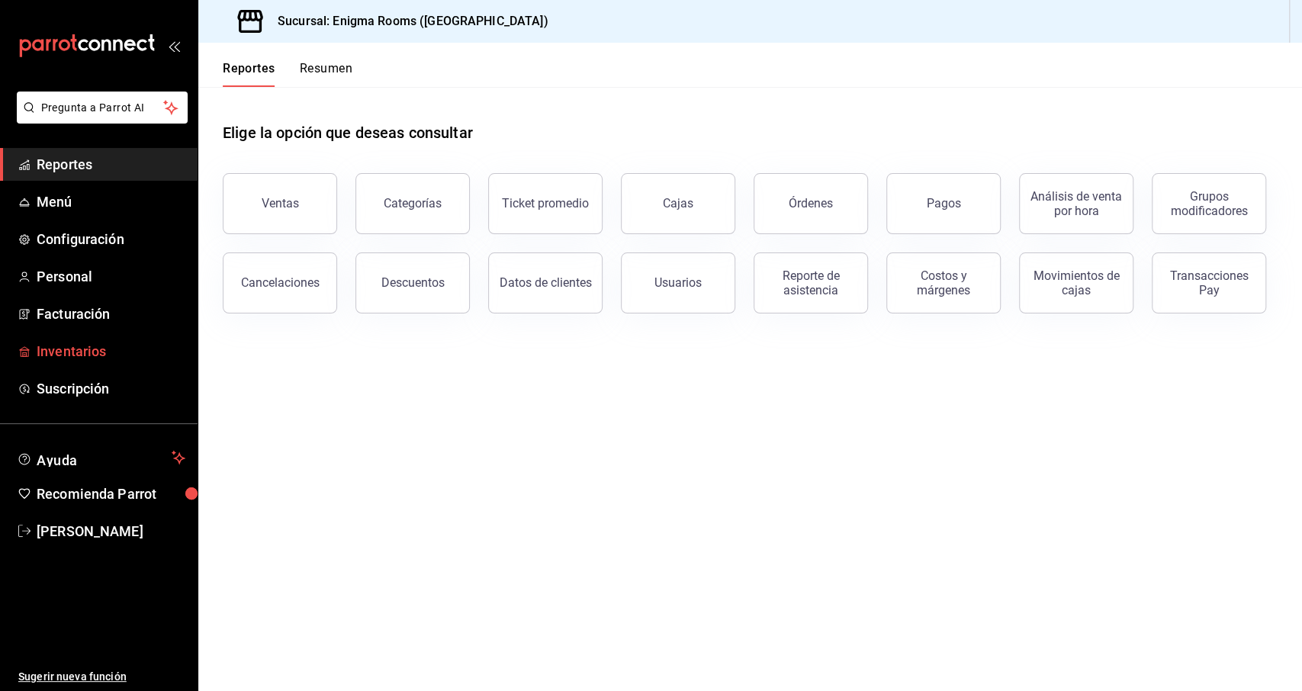
click at [109, 357] on span "Inventarios" at bounding box center [111, 351] width 149 height 21
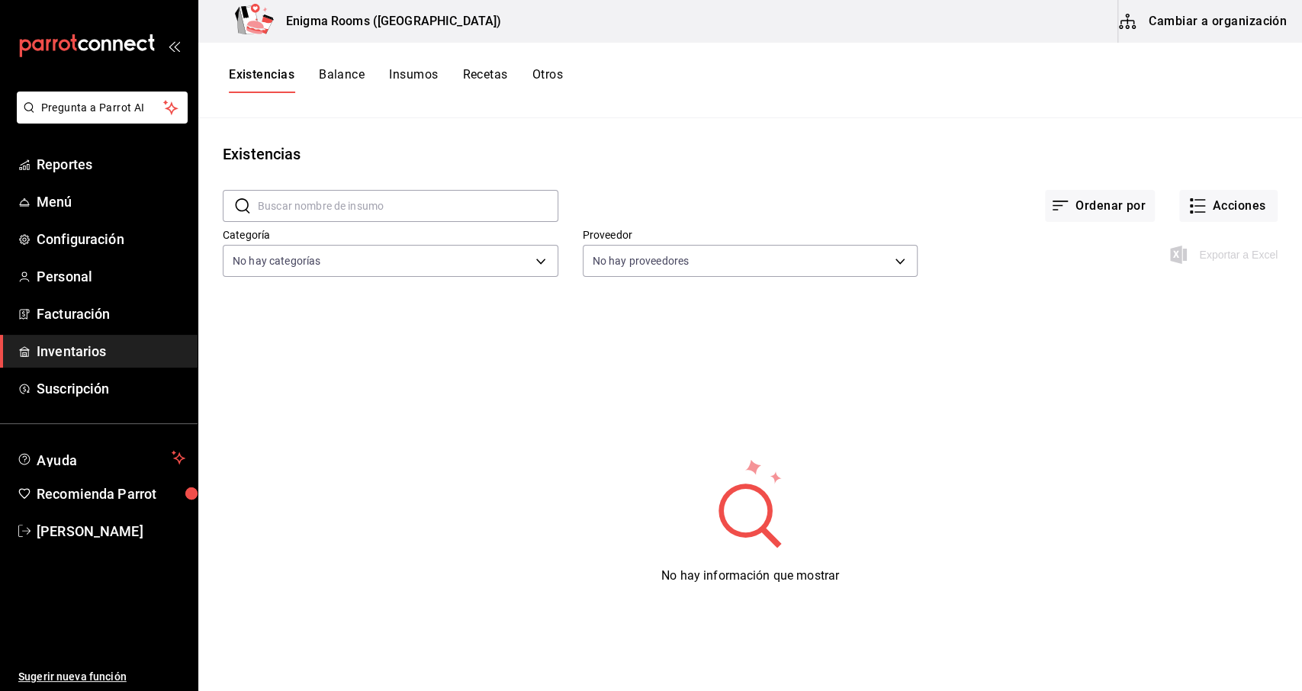
click at [329, 81] on button "Balance" at bounding box center [342, 80] width 46 height 26
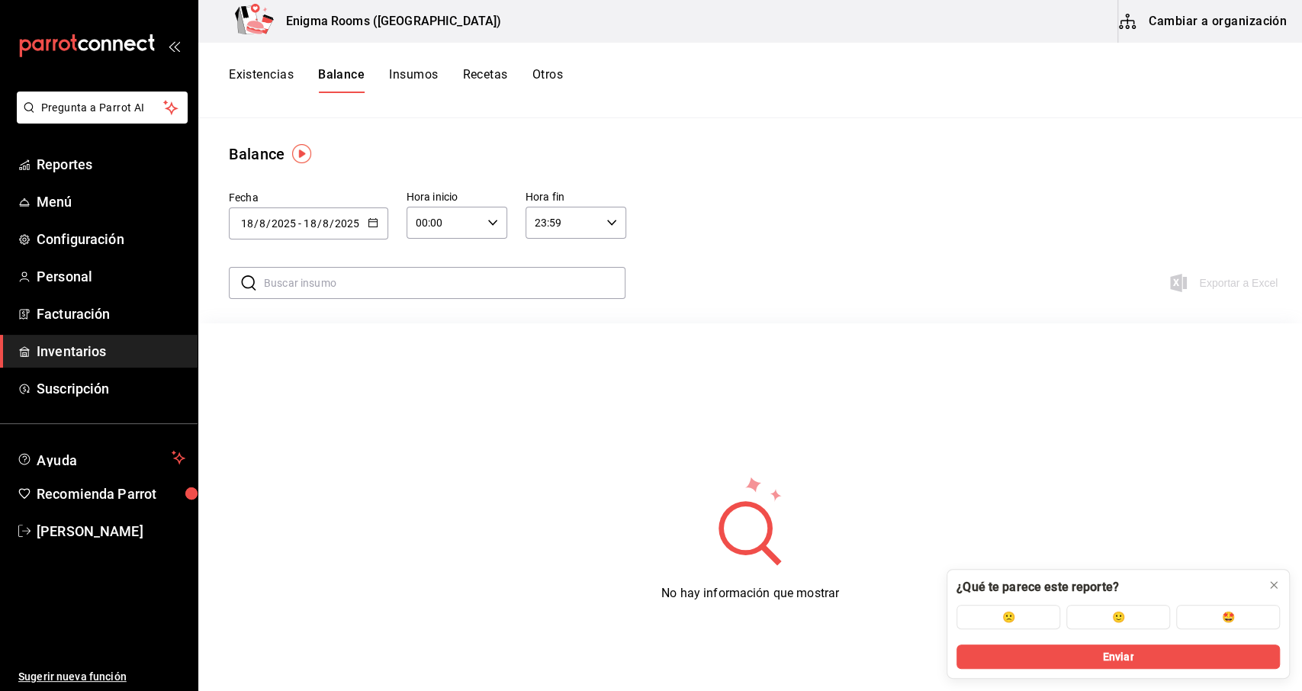
click at [401, 77] on button "Insumos" at bounding box center [413, 80] width 49 height 26
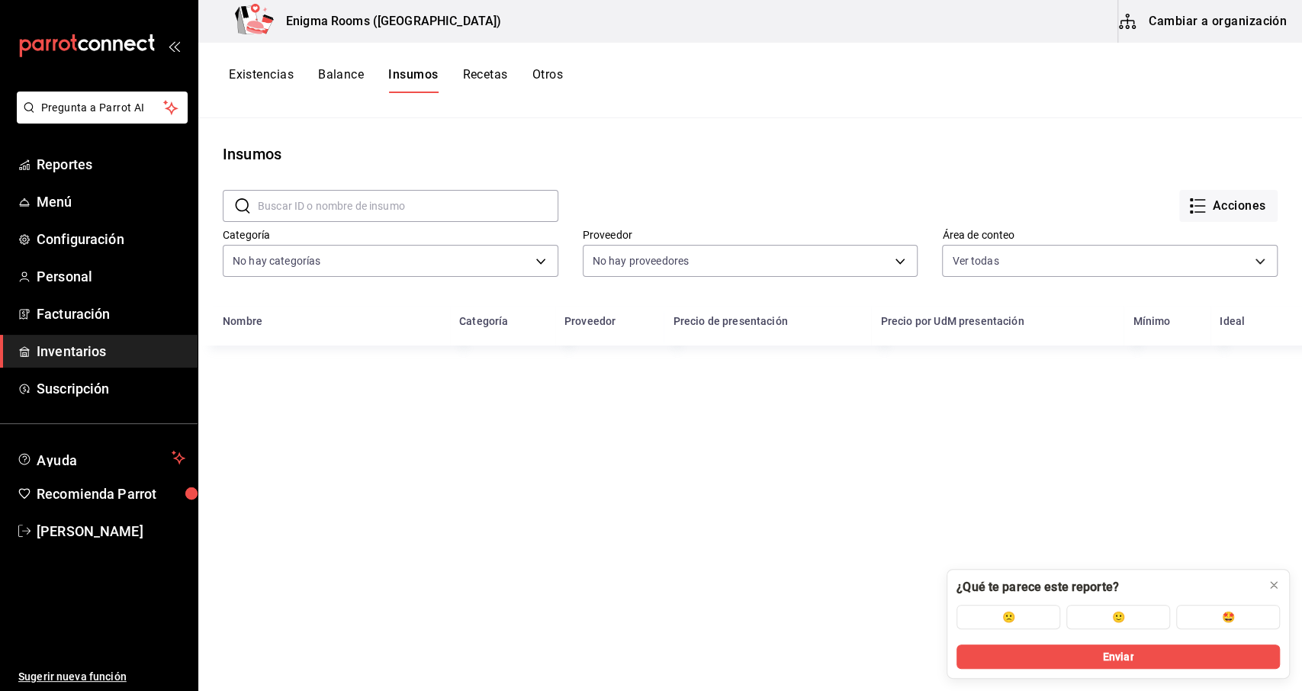
click at [553, 79] on button "Otros" at bounding box center [547, 80] width 31 height 26
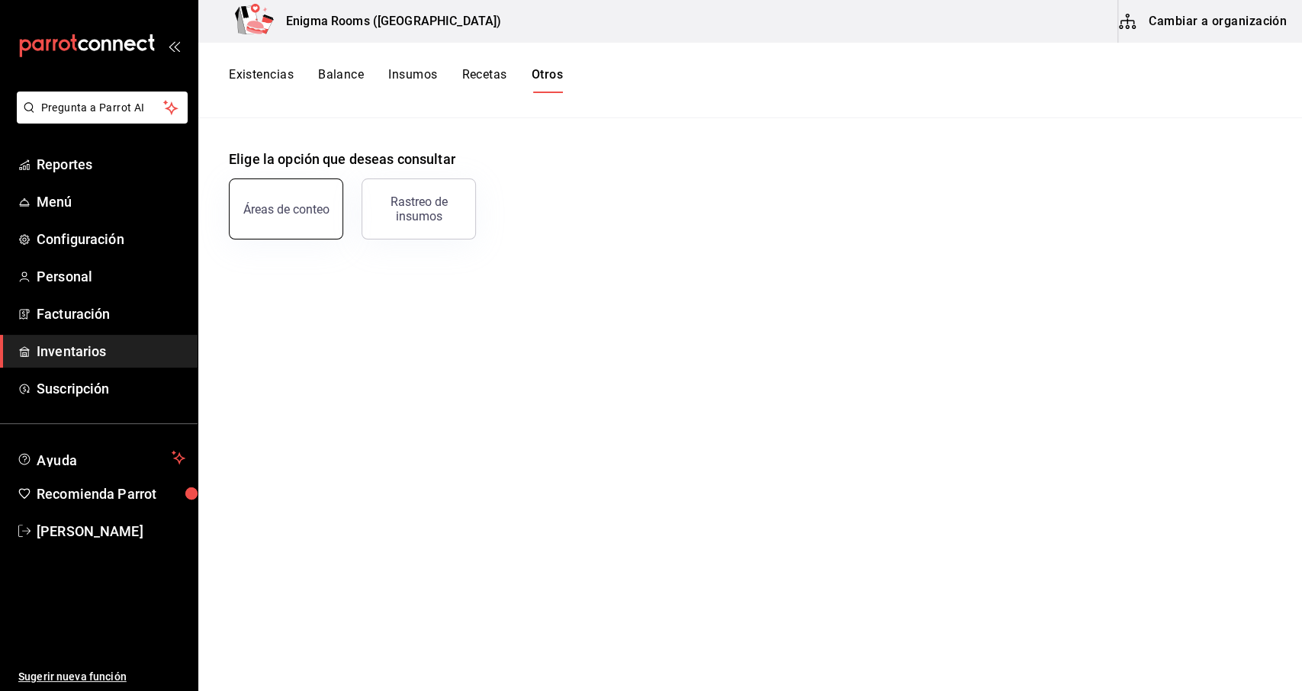
click at [310, 220] on button "Áreas de conteo" at bounding box center [286, 209] width 114 height 61
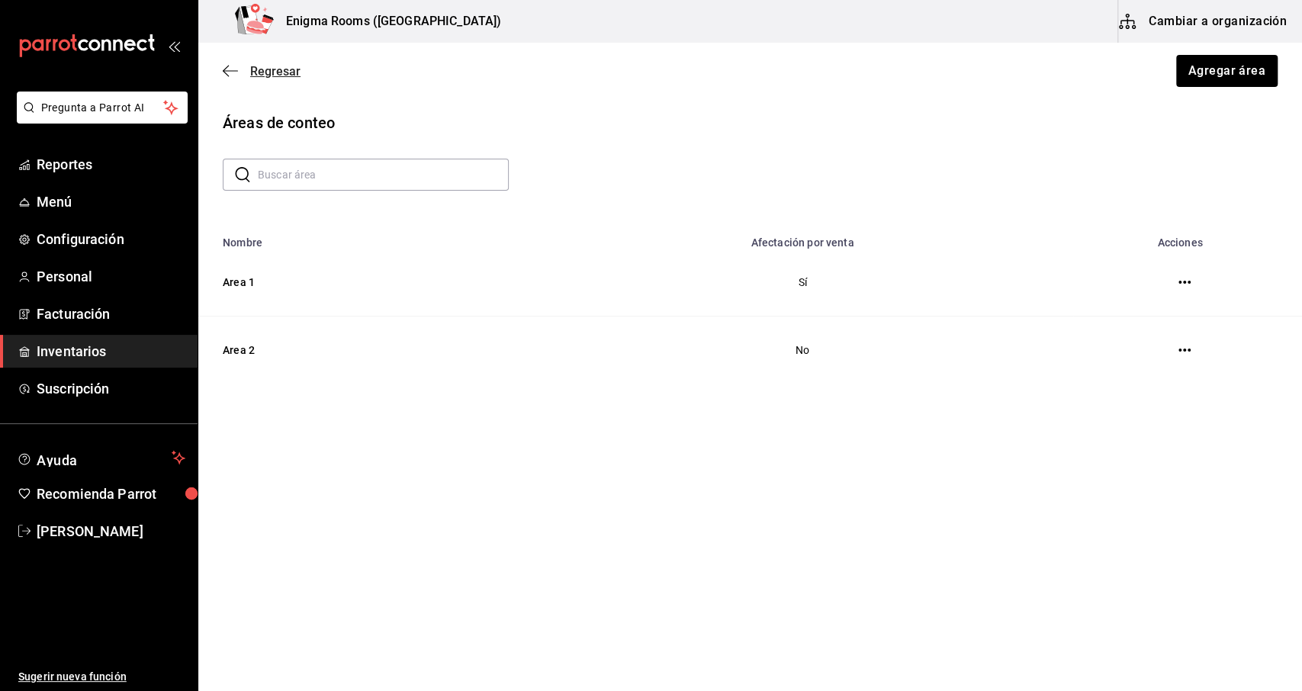
click at [236, 69] on icon "button" at bounding box center [230, 71] width 15 height 14
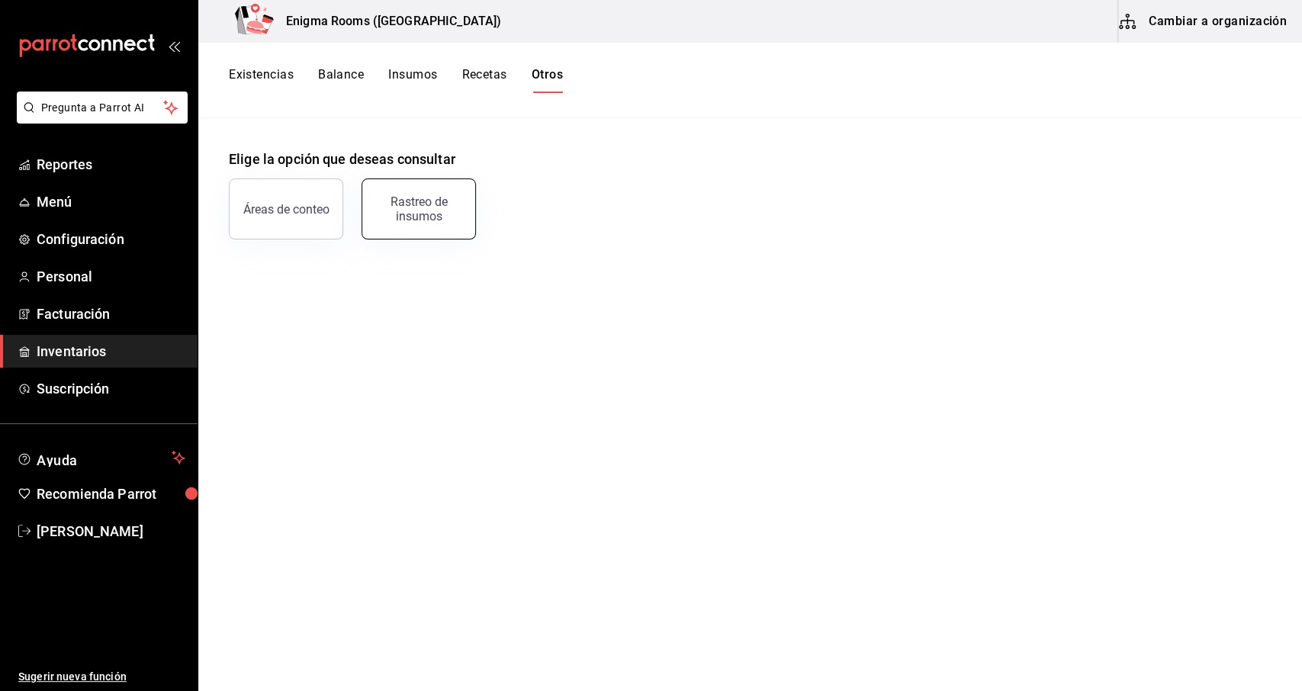
click at [410, 198] on div "Rastreo de insumos" at bounding box center [418, 209] width 95 height 29
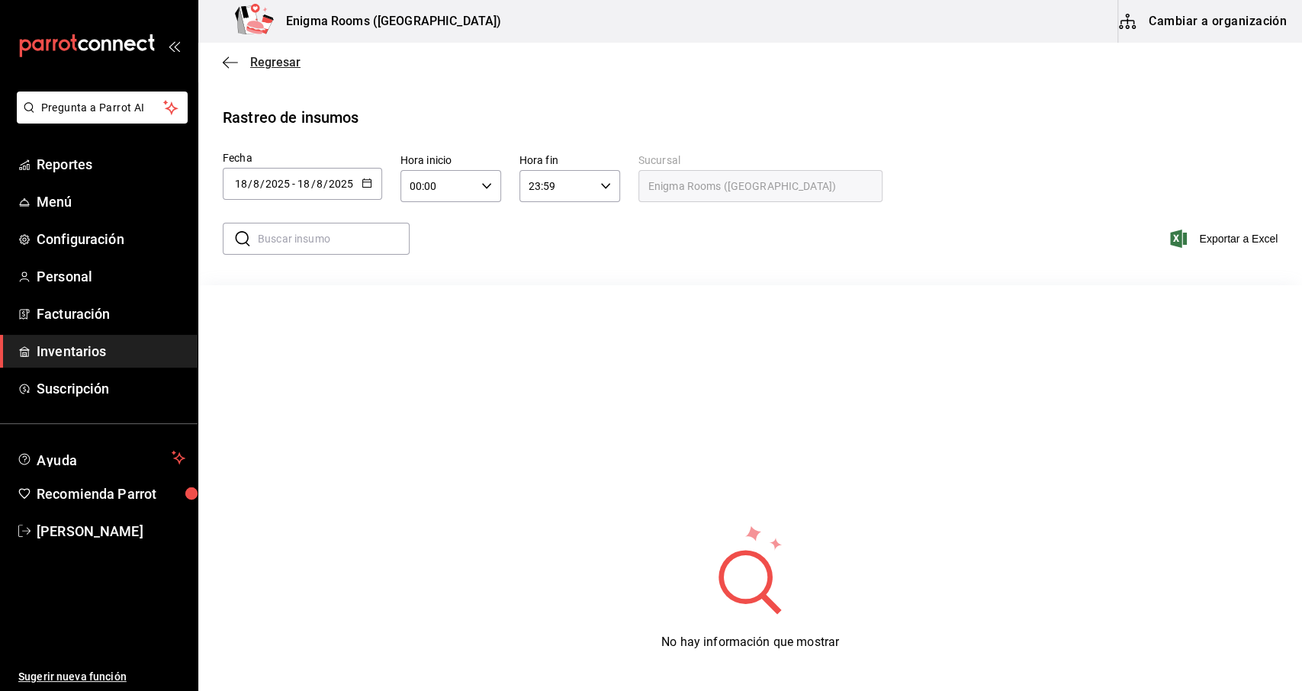
click at [227, 67] on icon "button" at bounding box center [230, 63] width 15 height 14
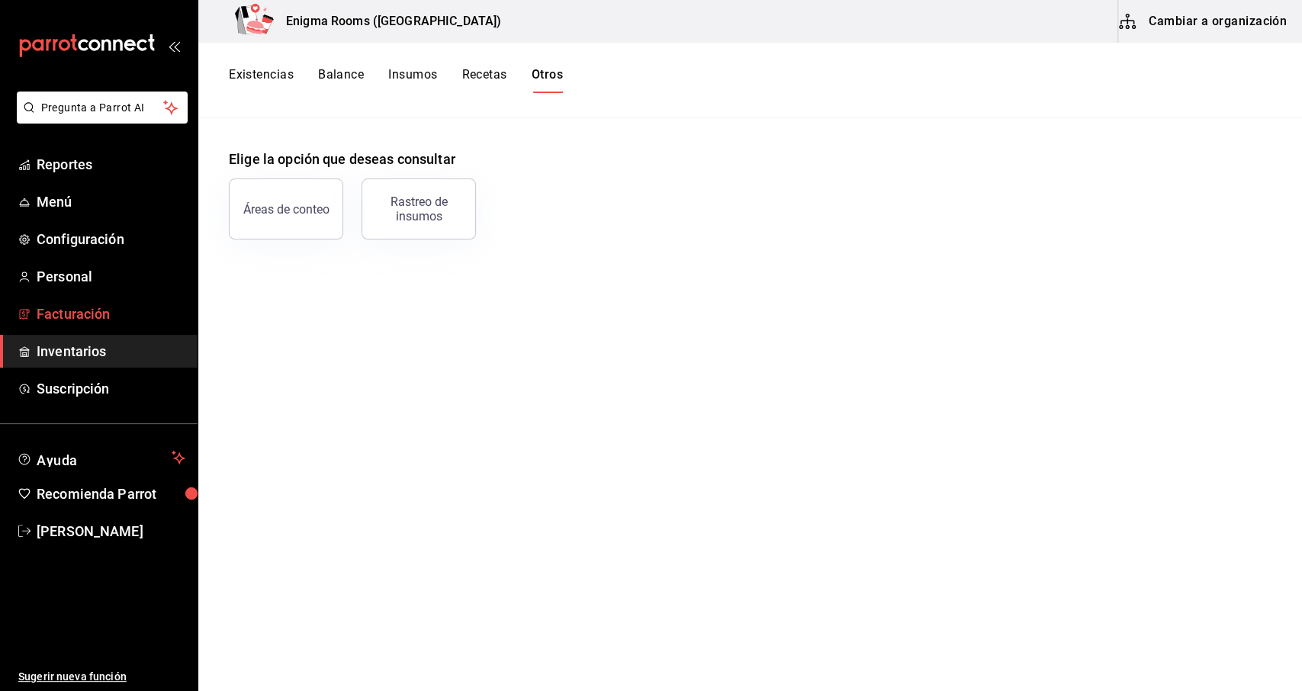
click at [105, 323] on span "Facturación" at bounding box center [111, 314] width 149 height 21
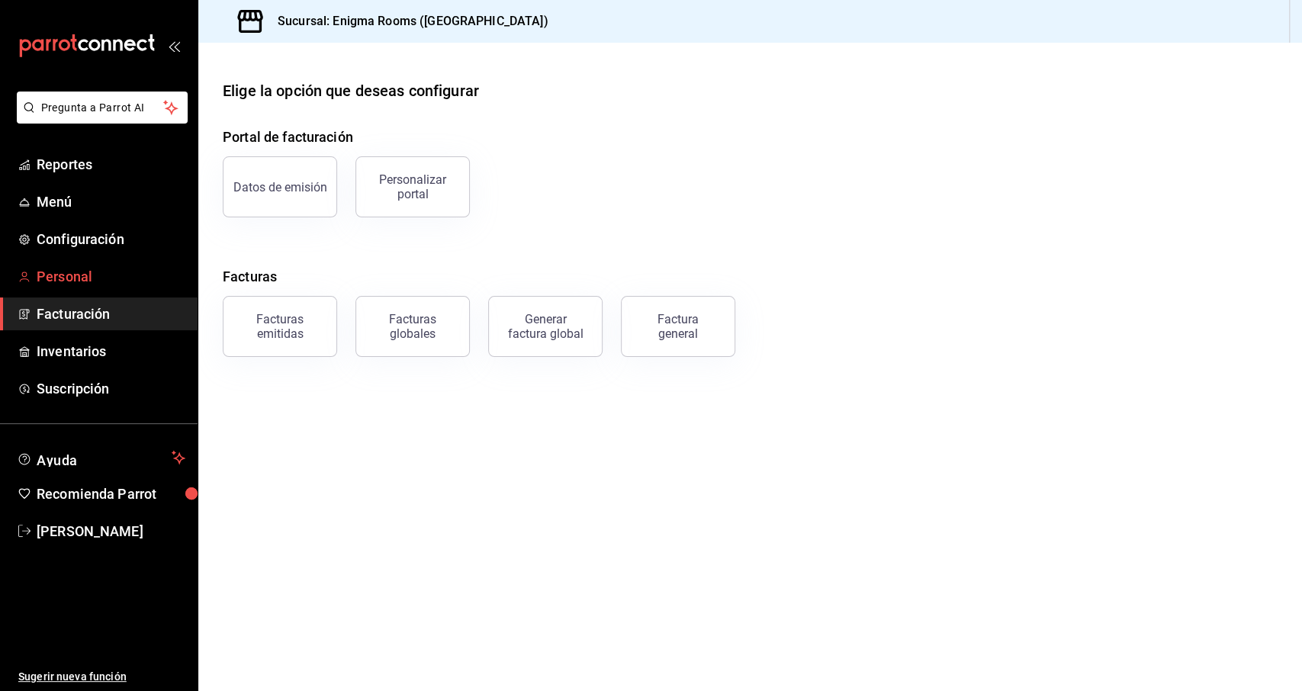
click at [108, 272] on span "Personal" at bounding box center [111, 276] width 149 height 21
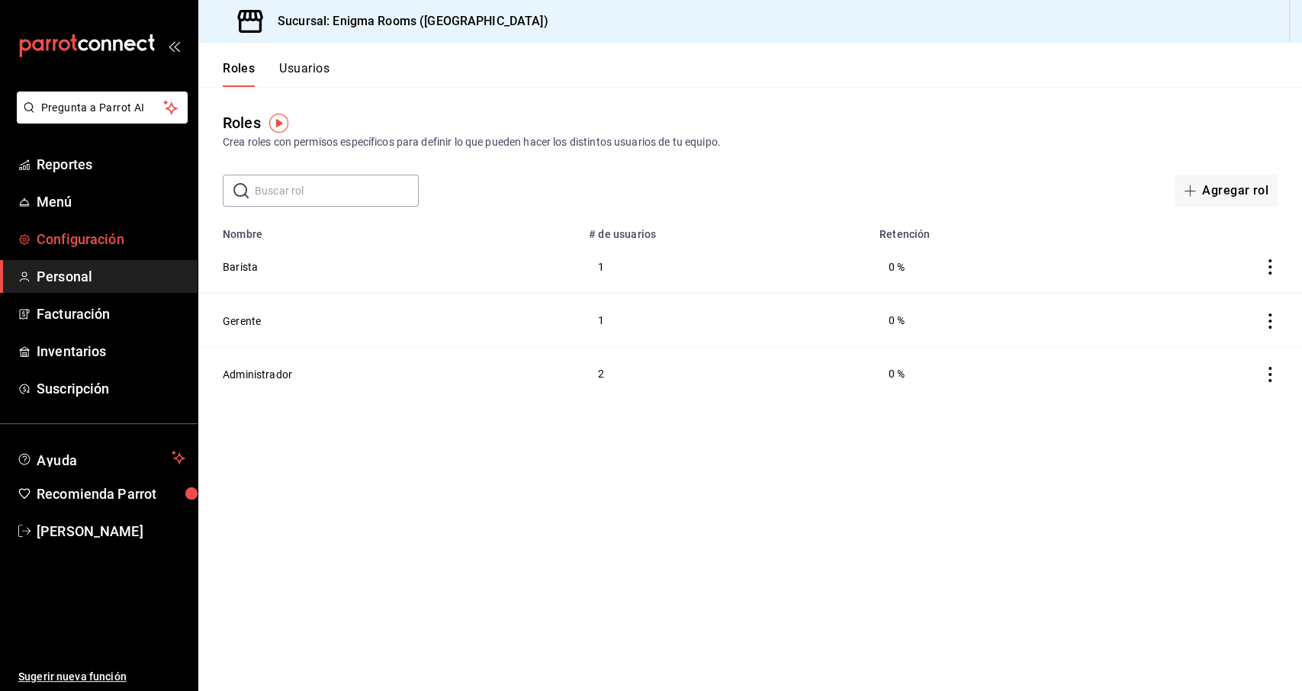
click at [120, 248] on span "Configuración" at bounding box center [111, 239] width 149 height 21
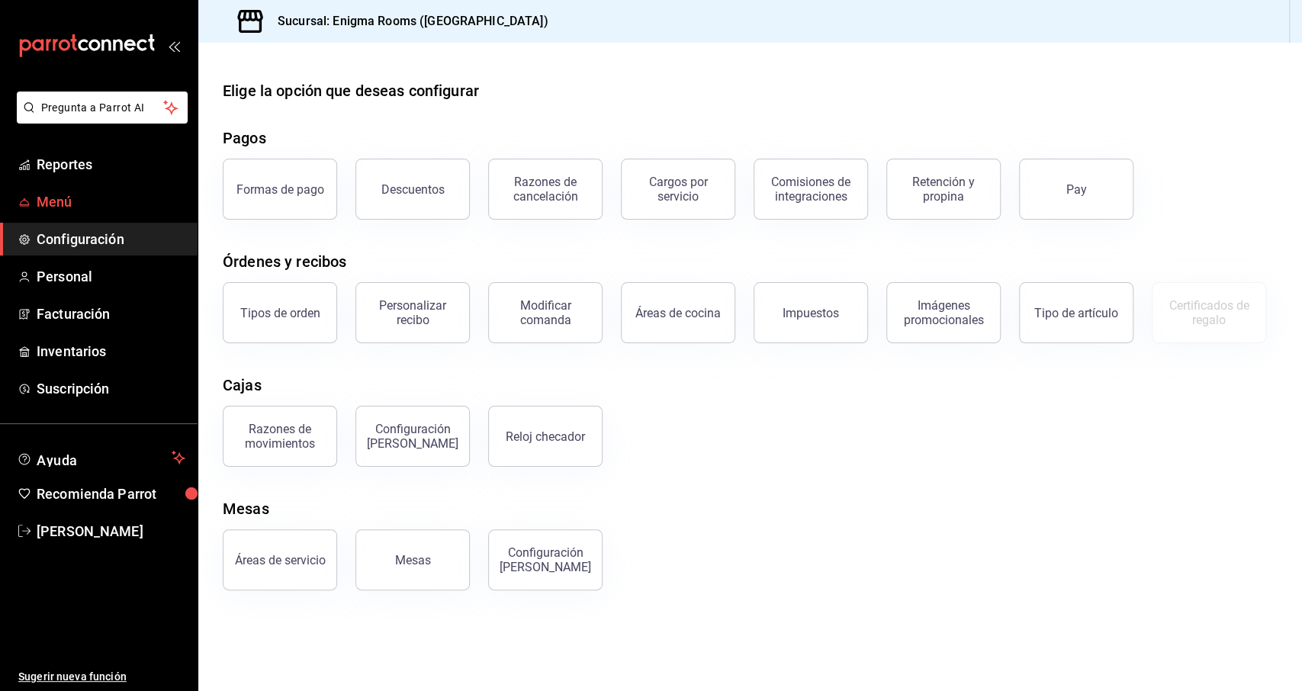
click at [79, 213] on link "Menú" at bounding box center [99, 201] width 198 height 33
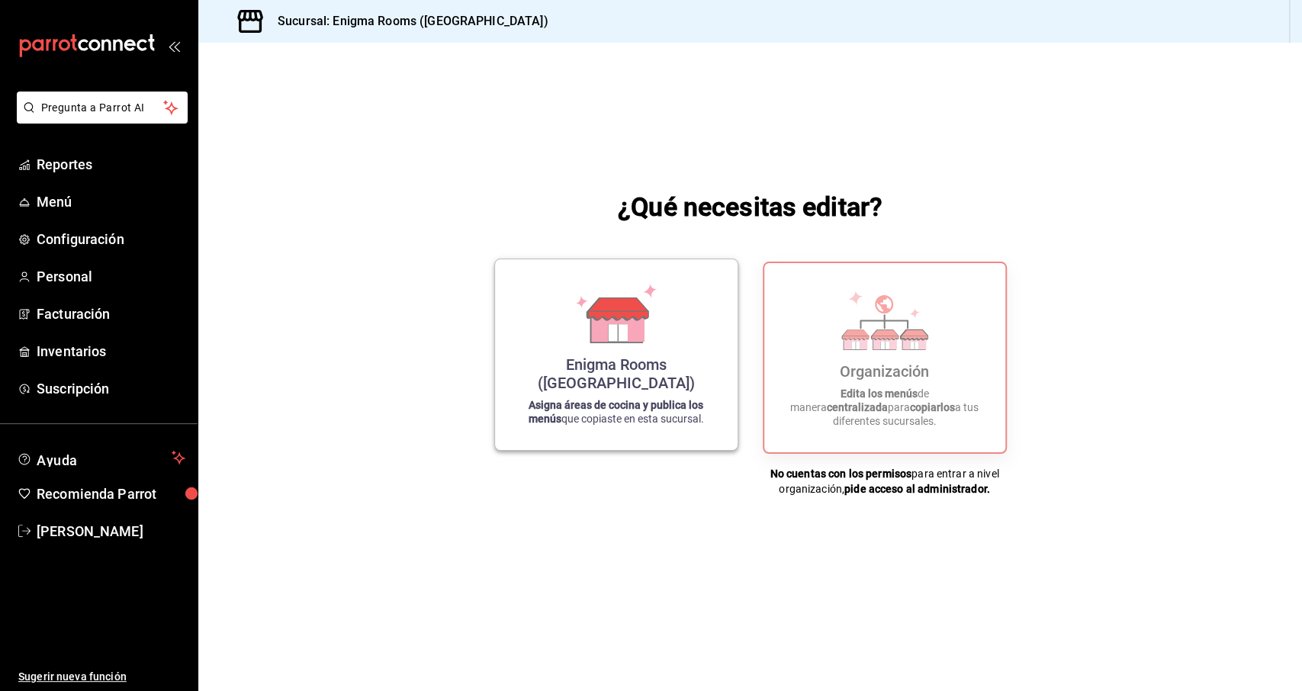
click at [582, 404] on strong "Asigna áreas de cocina y publica los menús" at bounding box center [616, 412] width 175 height 26
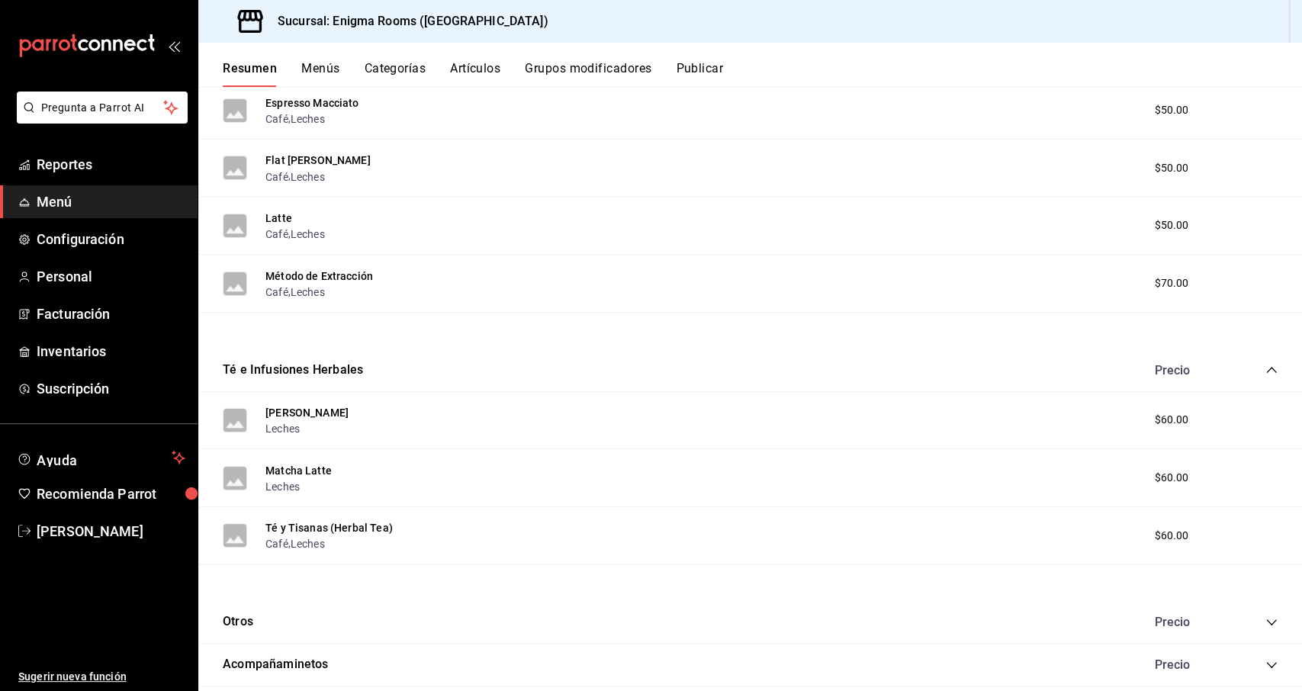
scroll to position [607, 0]
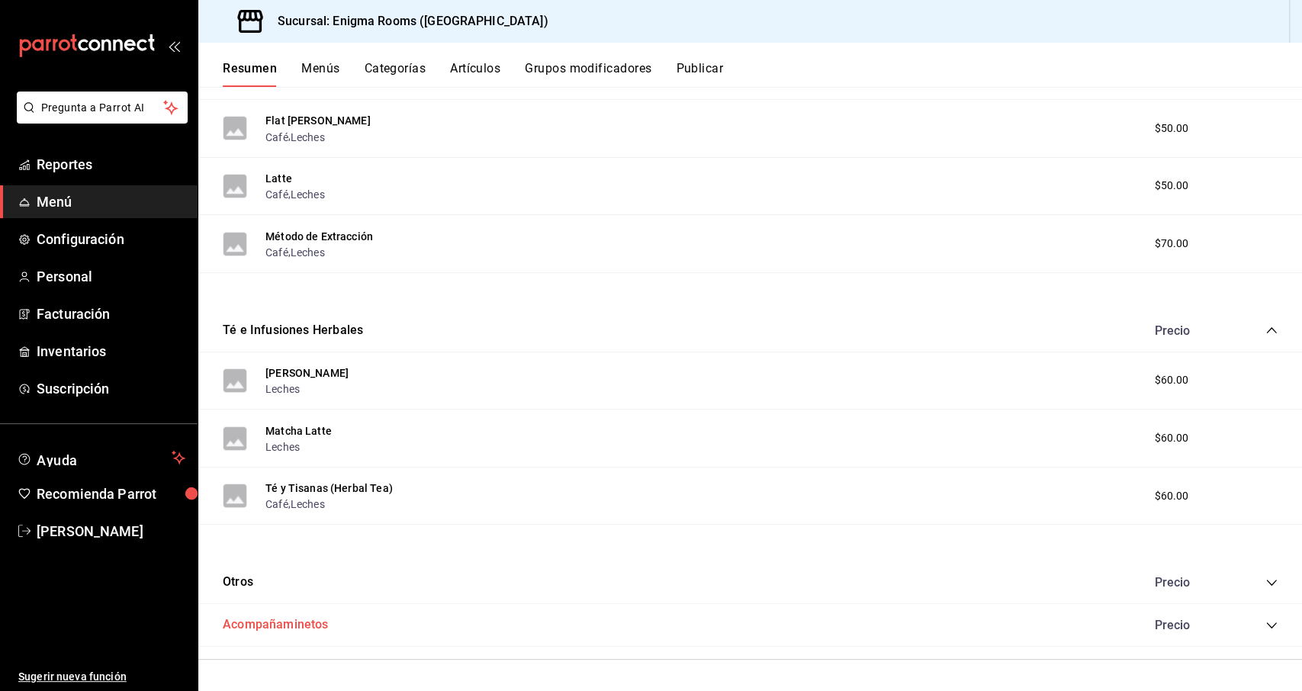
click at [301, 632] on button "Acompañaminetos" at bounding box center [276, 625] width 106 height 18
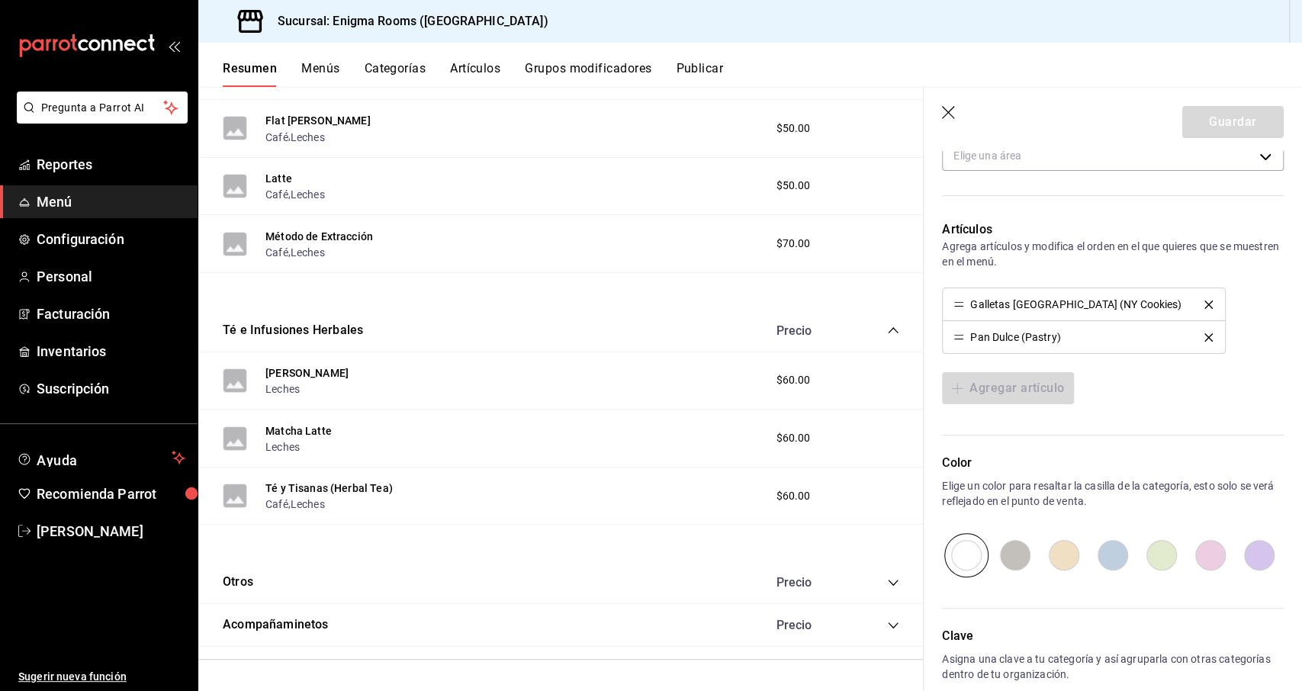
scroll to position [163, 0]
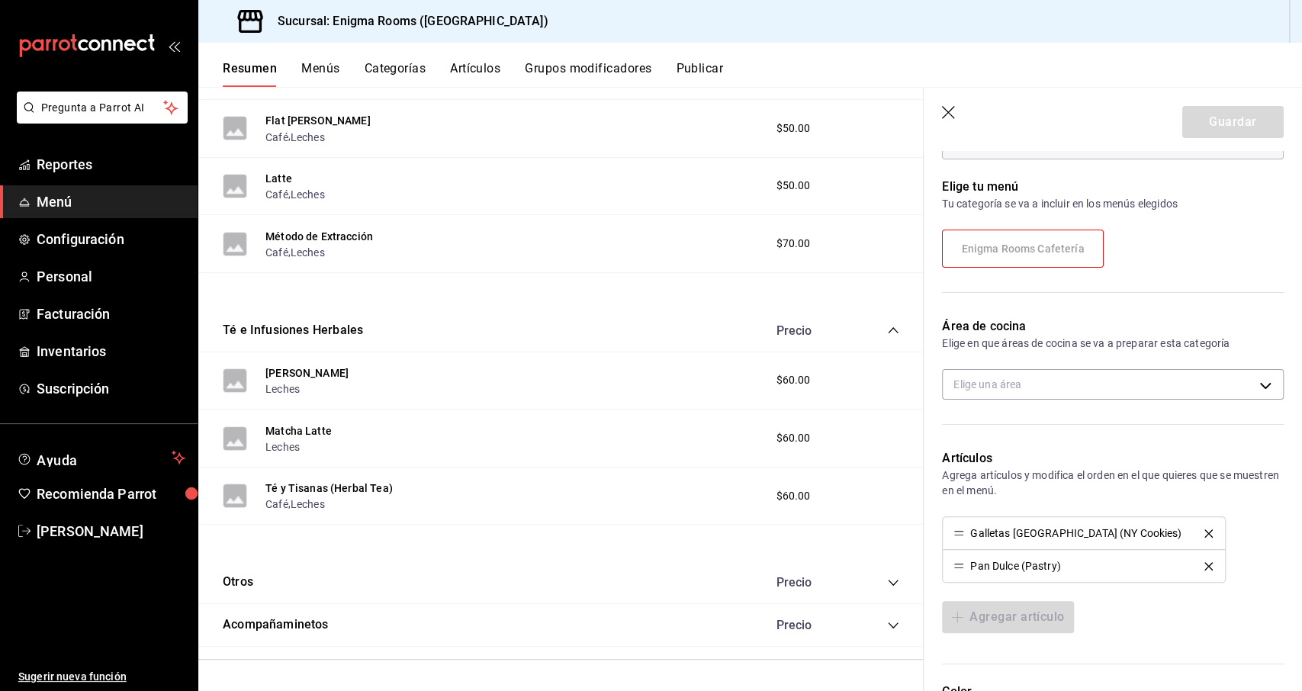
click at [948, 115] on icon "button" at bounding box center [949, 113] width 15 height 15
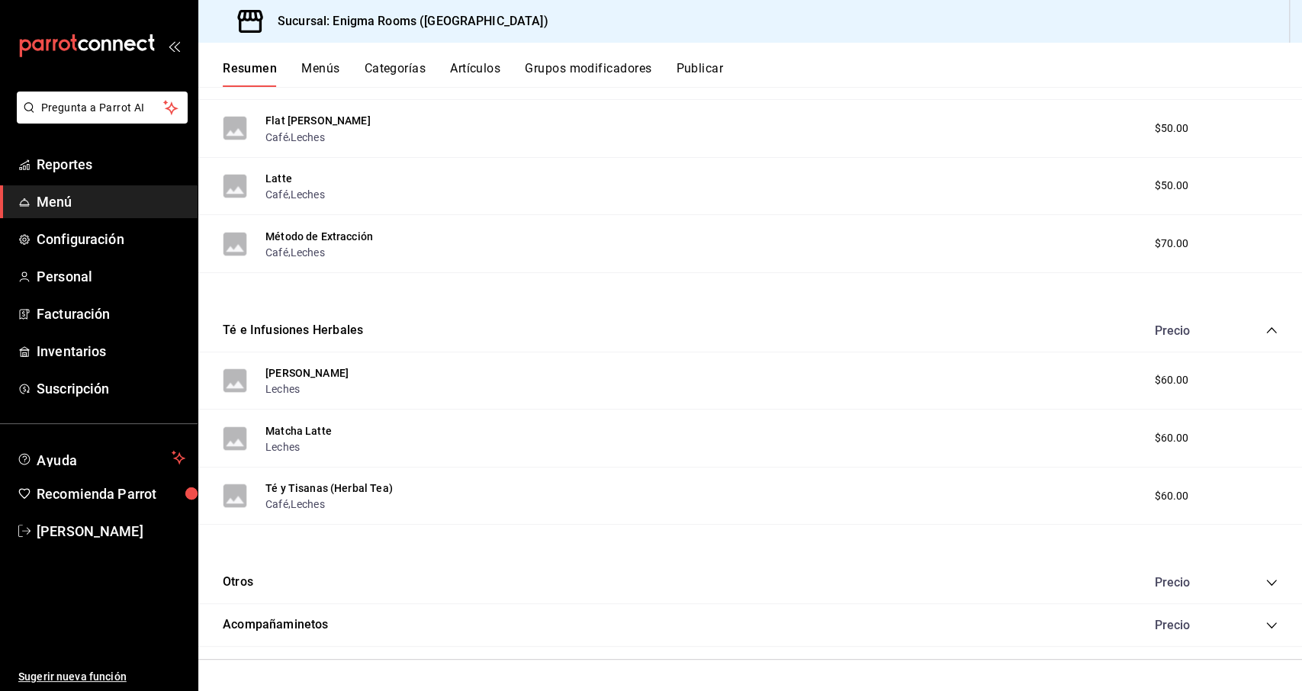
click at [309, 63] on button "Menús" at bounding box center [320, 74] width 38 height 26
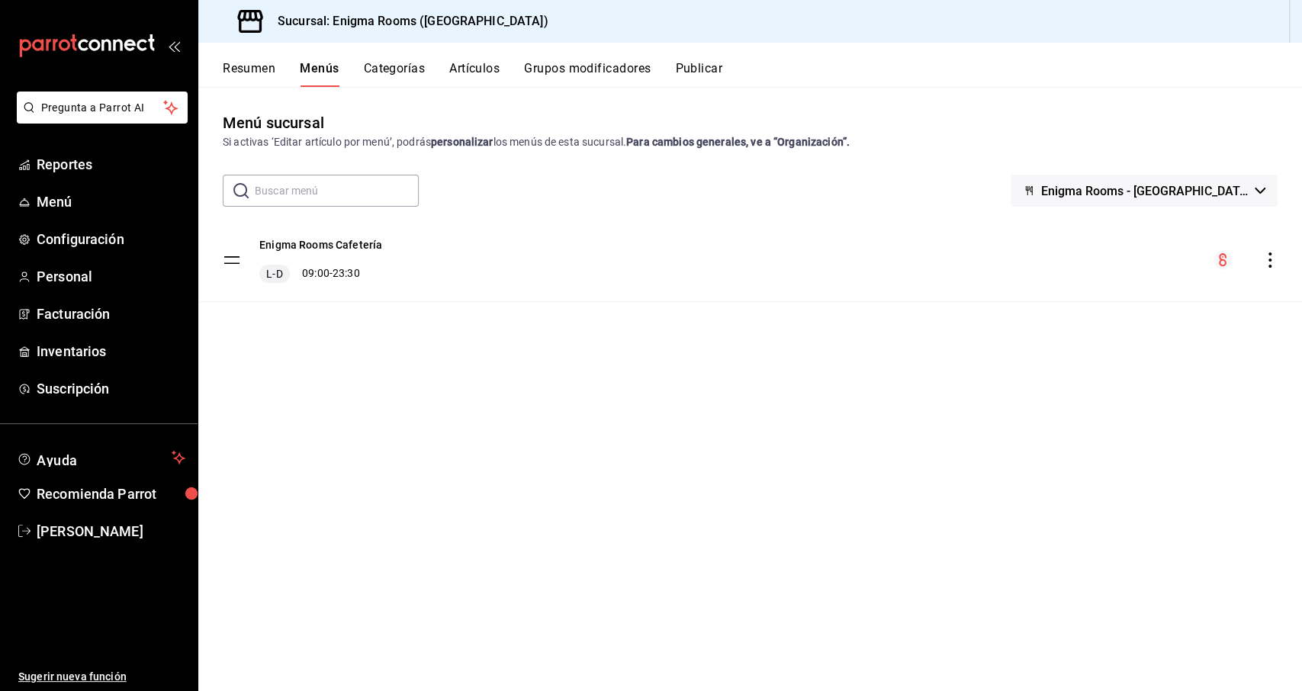
click at [408, 66] on button "Categorías" at bounding box center [395, 74] width 62 height 26
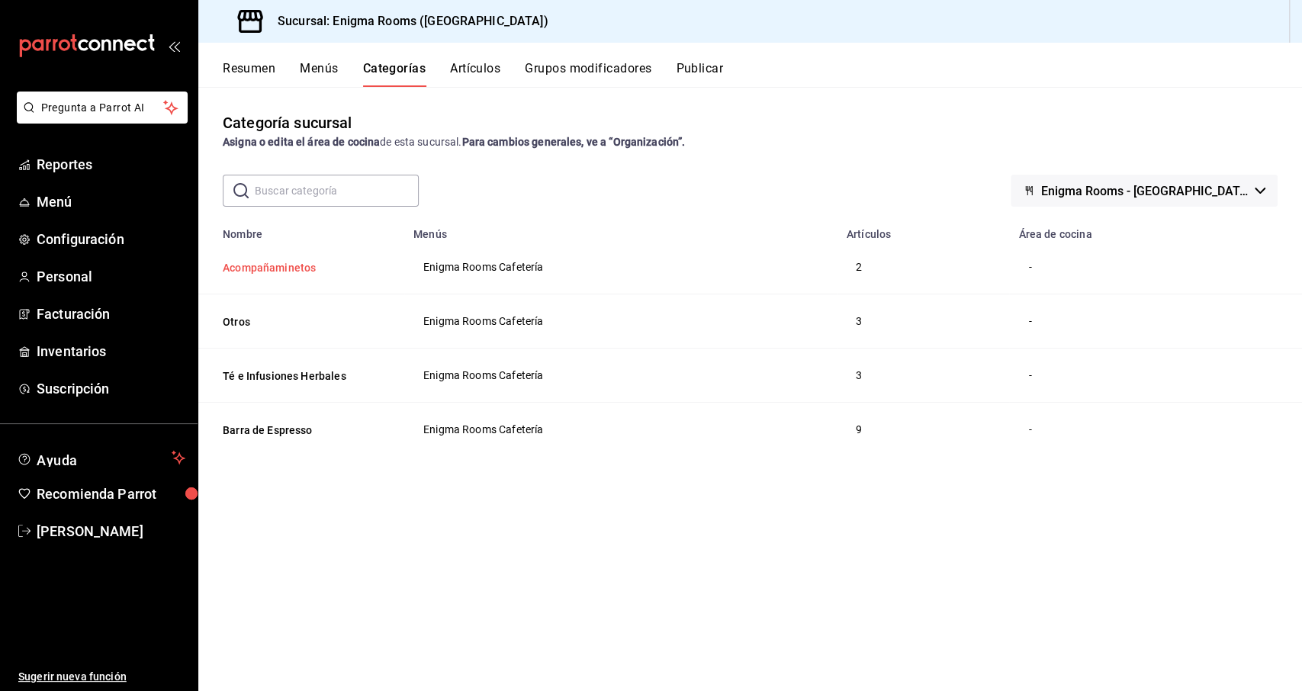
click at [260, 274] on button "Acompañaminetos" at bounding box center [299, 267] width 153 height 15
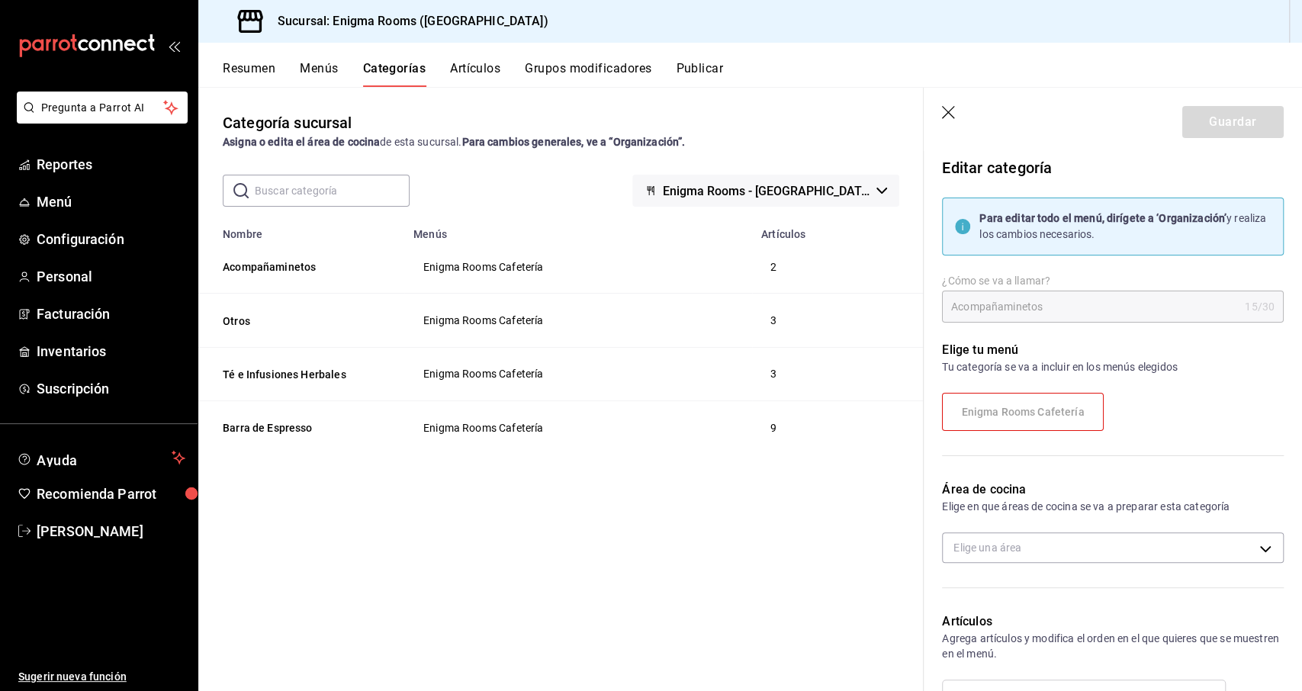
click at [115, 48] on icon "mailbox folders" at bounding box center [117, 45] width 9 height 11
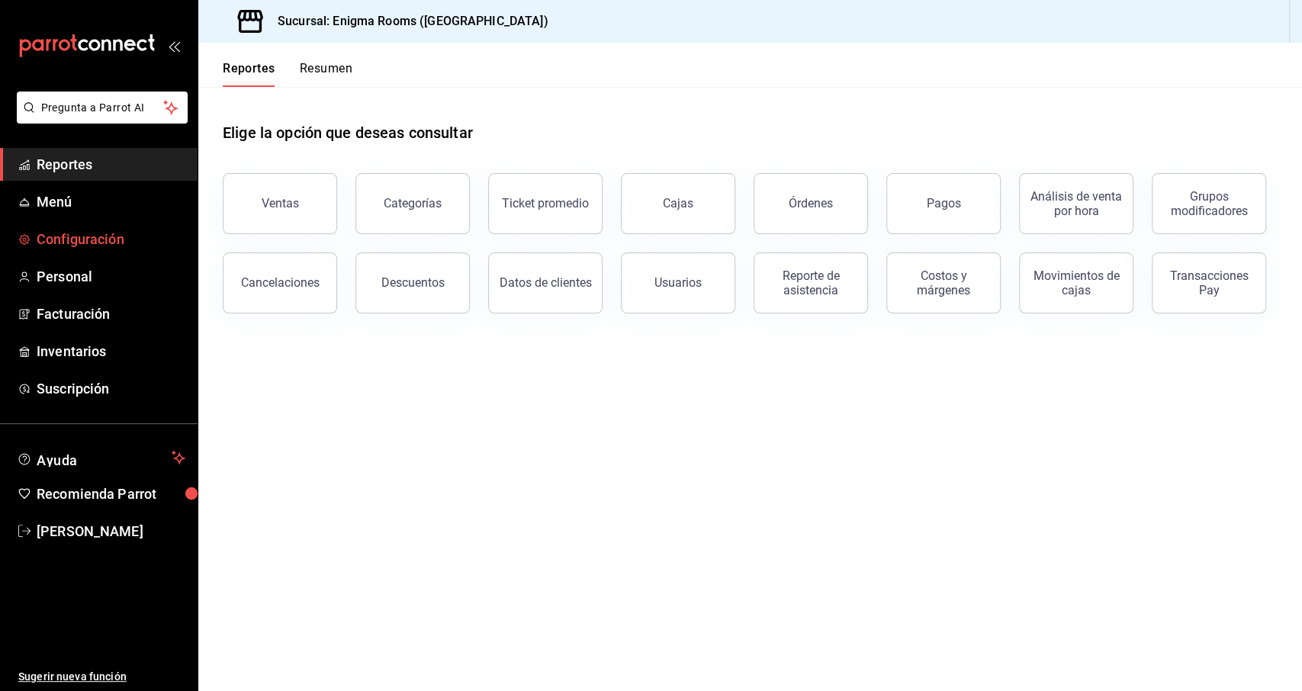
click at [71, 236] on span "Configuración" at bounding box center [111, 239] width 149 height 21
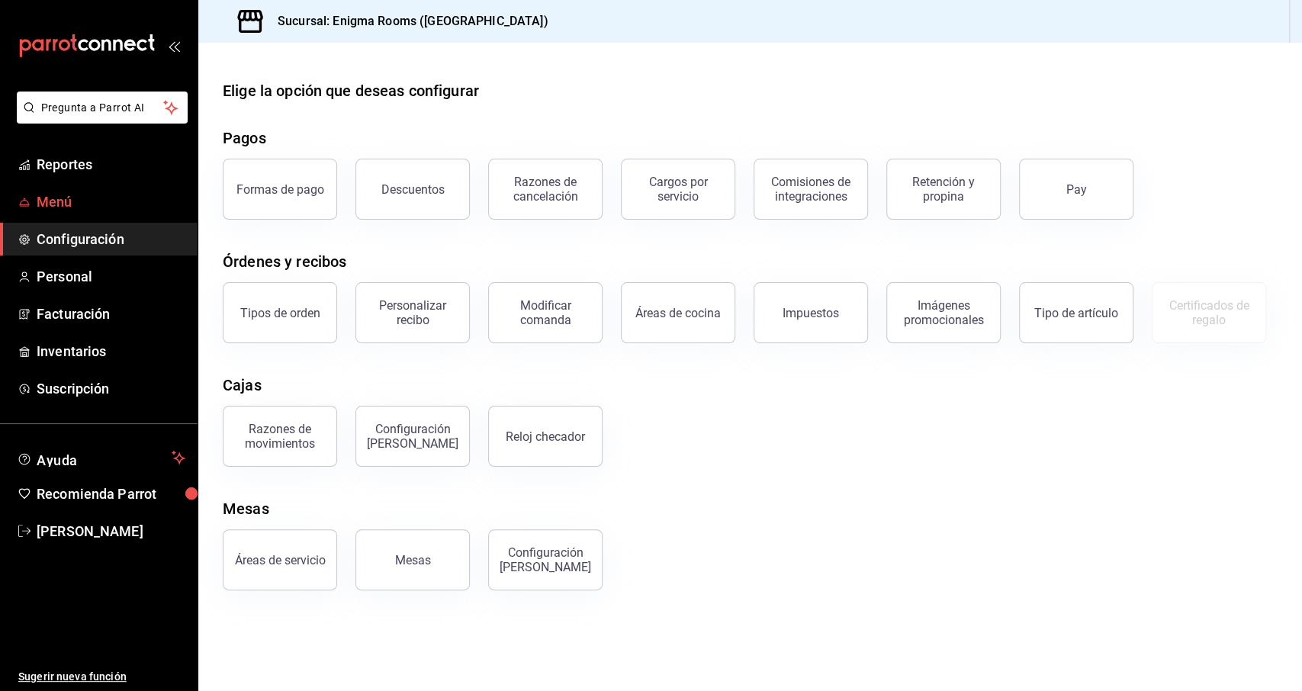
click at [74, 216] on link "Menú" at bounding box center [99, 201] width 198 height 33
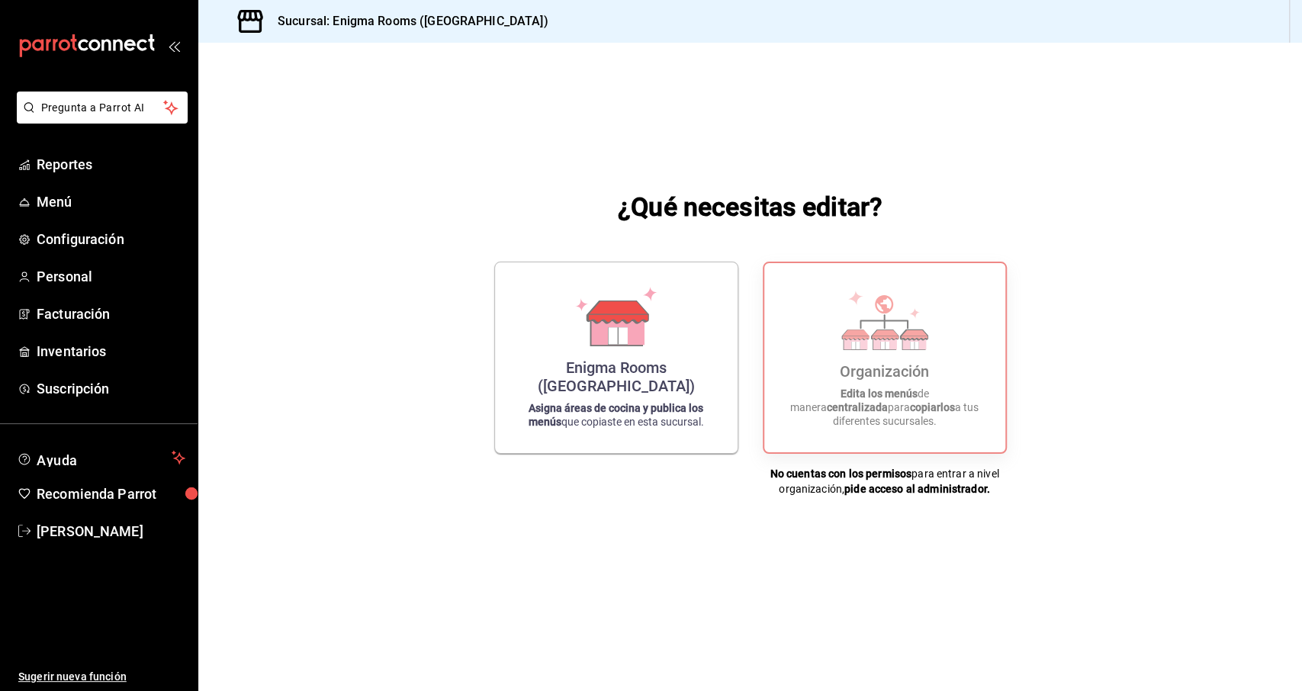
click at [116, 48] on icon "mailbox folders" at bounding box center [86, 45] width 137 height 23
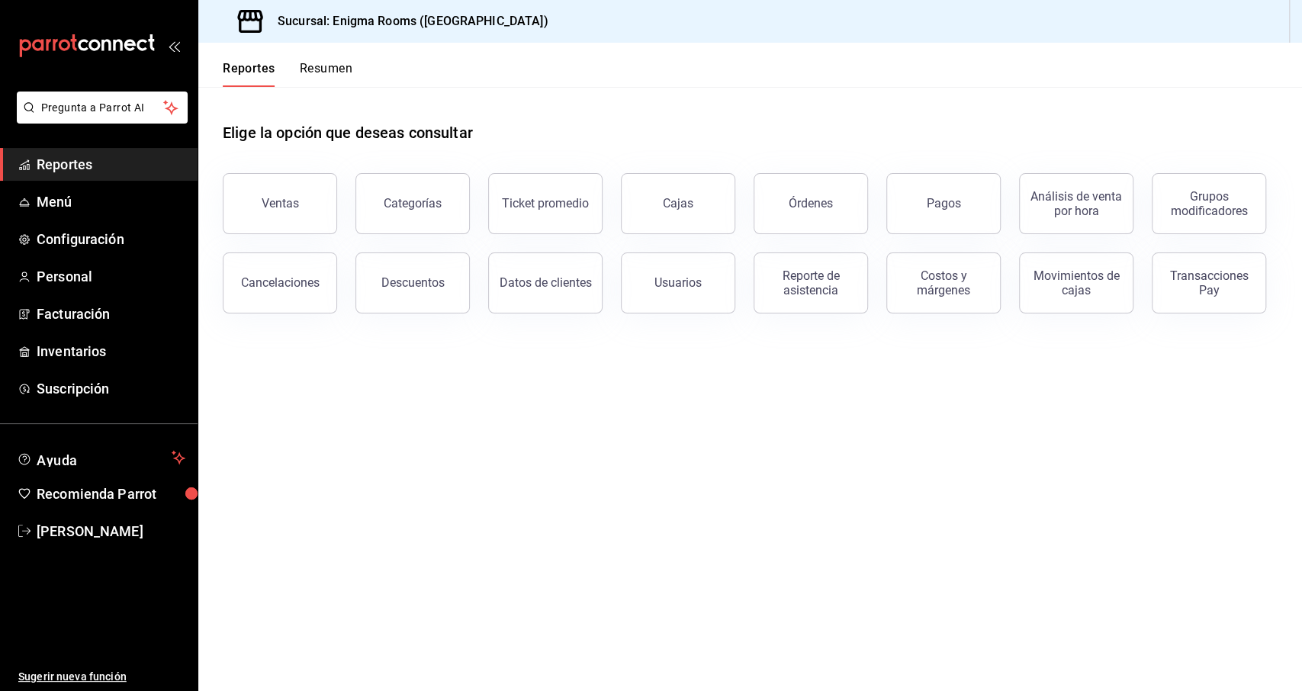
click at [350, 26] on h3 "Sucursal: Enigma Rooms (Roma Norte)" at bounding box center [406, 21] width 283 height 18
click at [99, 199] on span "Menú" at bounding box center [111, 201] width 149 height 21
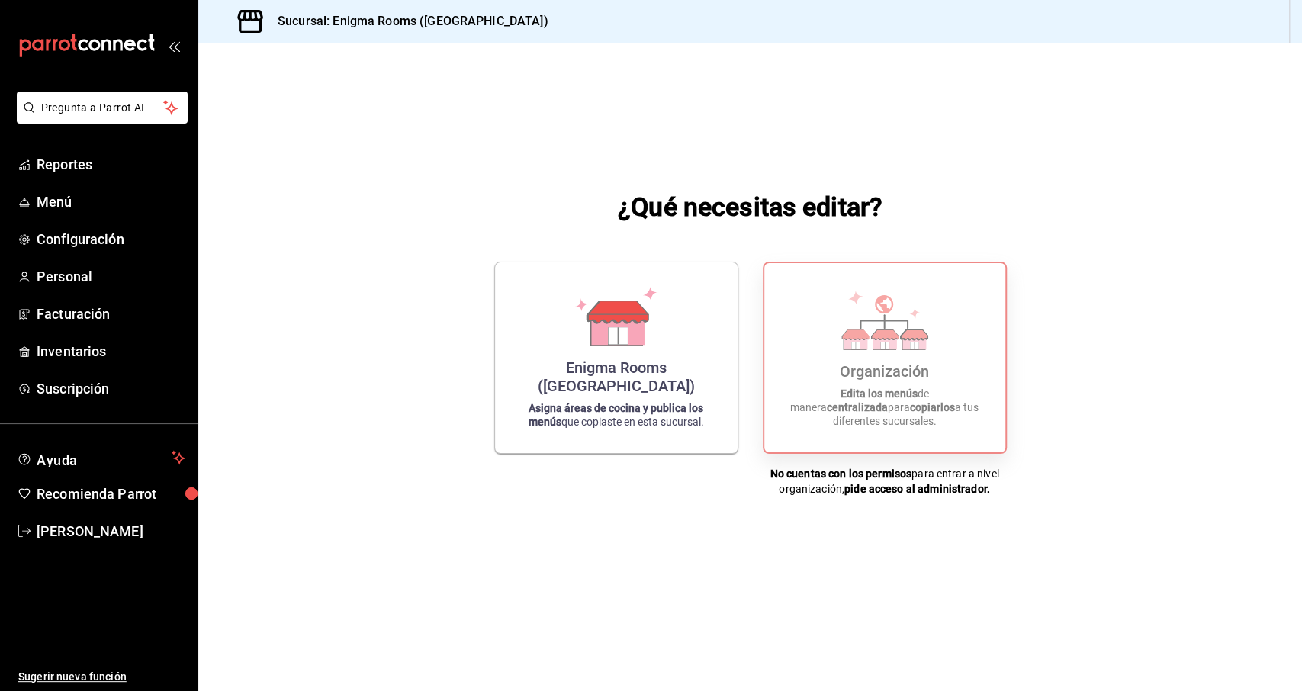
click at [898, 431] on div "Organización Edita los menús de manera centralizada para copiarlos a tus difere…" at bounding box center [885, 357] width 204 height 165
